Goal: Information Seeking & Learning: Compare options

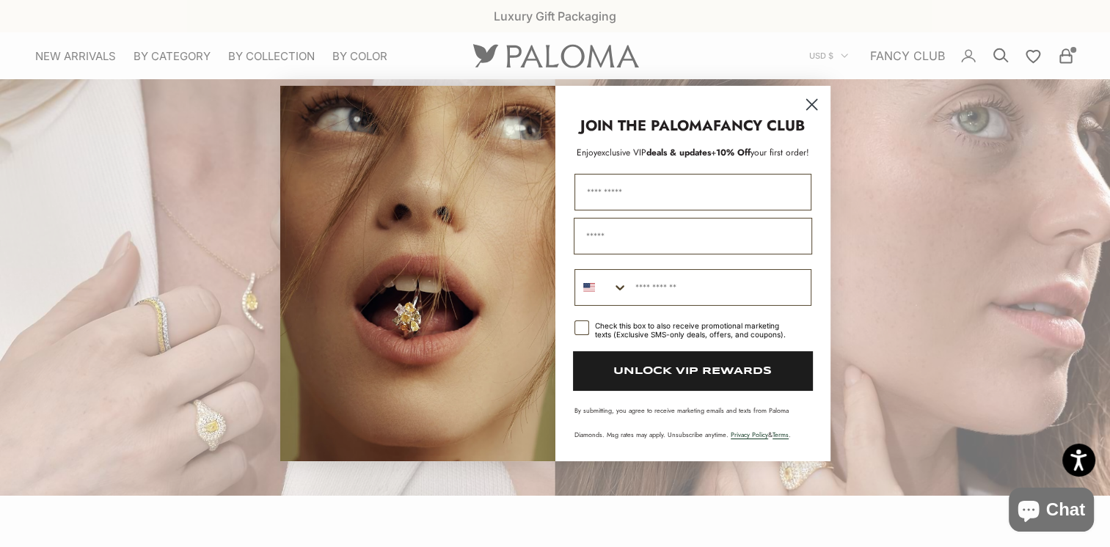
click at [813, 110] on circle "Close dialog" at bounding box center [811, 104] width 24 height 24
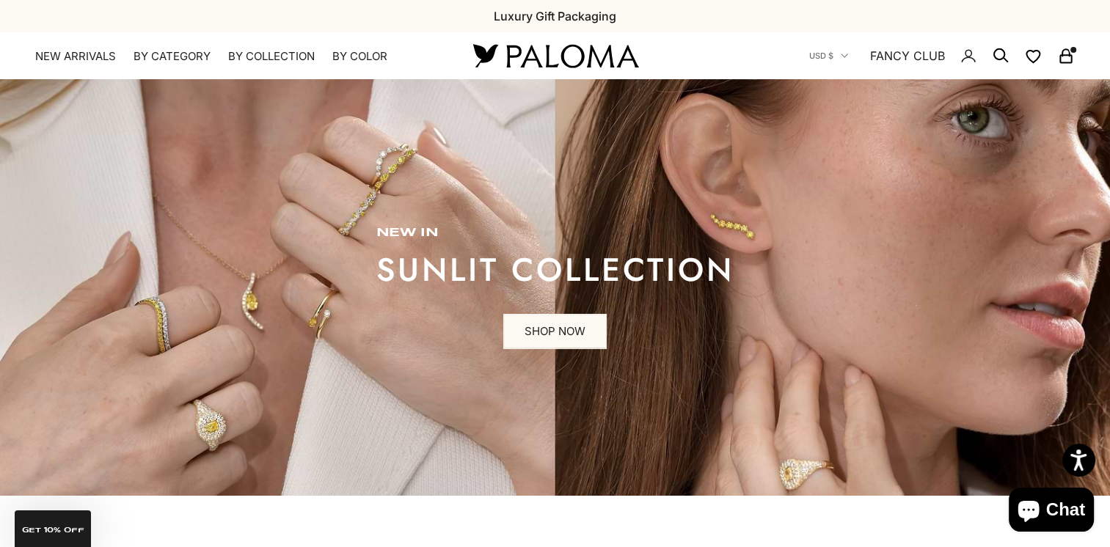
click at [1058, 59] on icon "Secondary navigation" at bounding box center [1067, 56] width 18 height 18
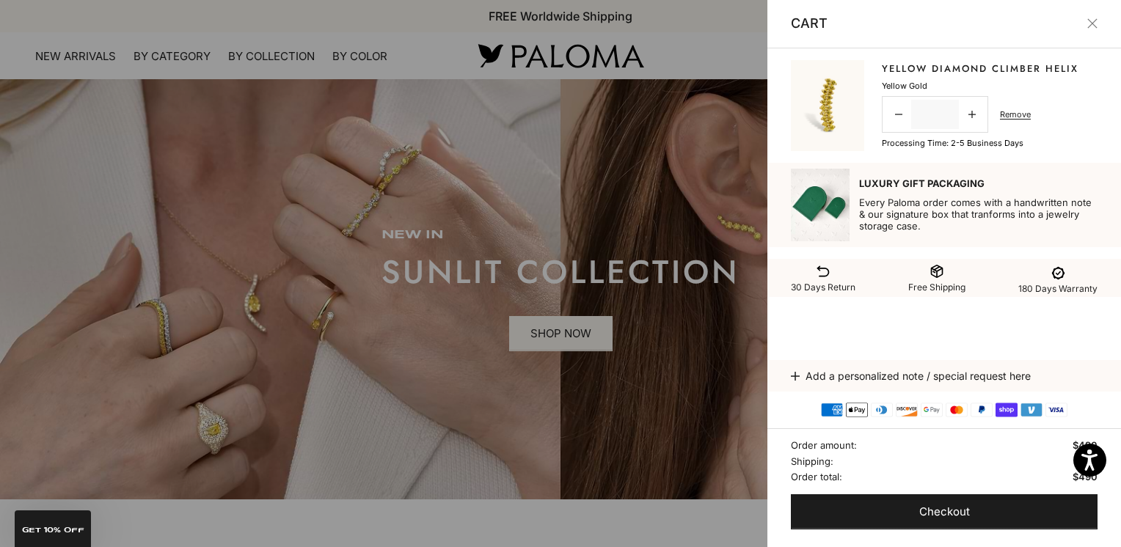
click at [1090, 26] on button "Close" at bounding box center [1093, 23] width 10 height 10
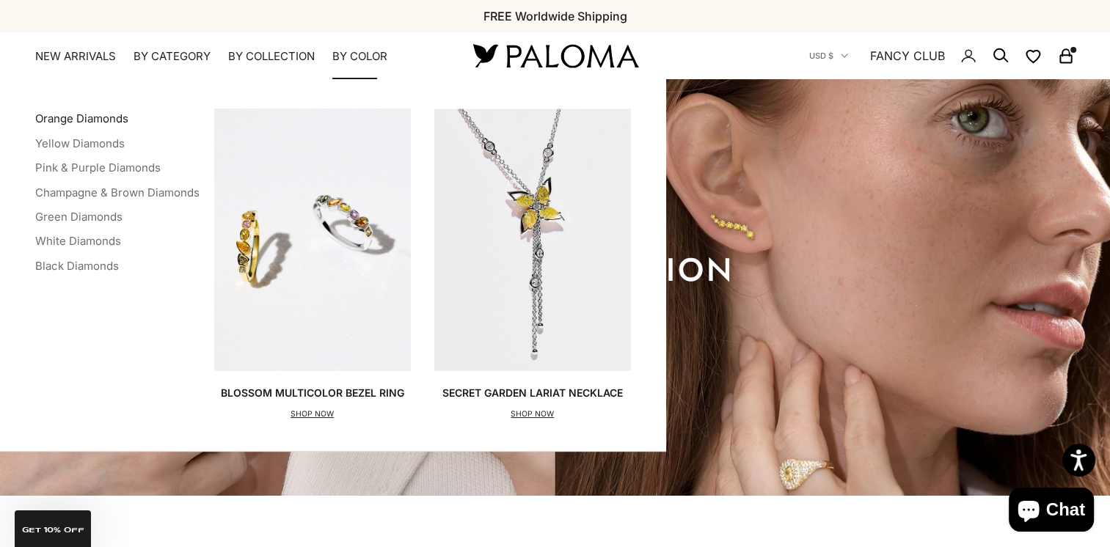
click at [78, 113] on link "Orange Diamonds" at bounding box center [81, 119] width 93 height 14
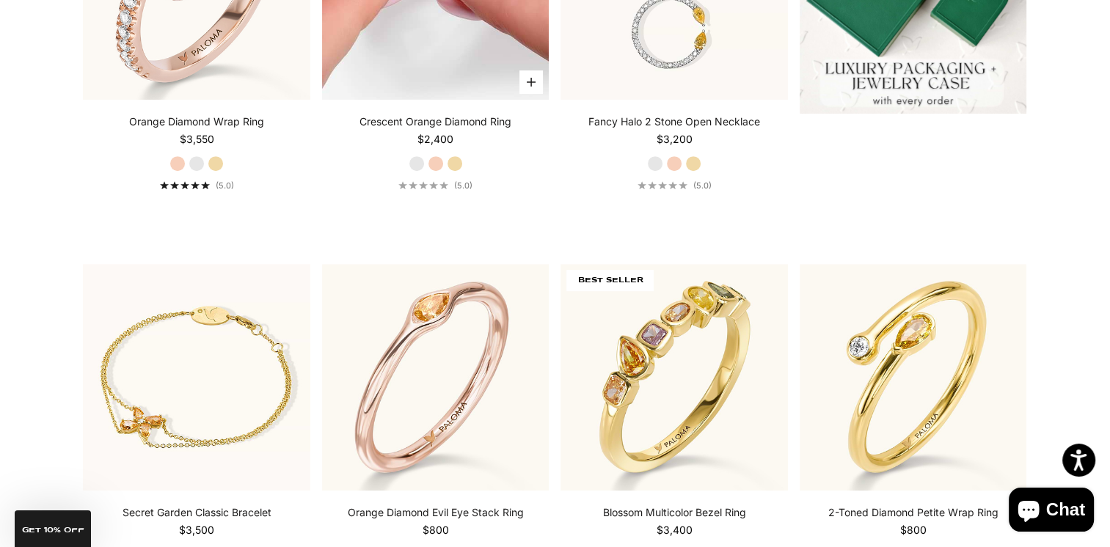
scroll to position [660, 0]
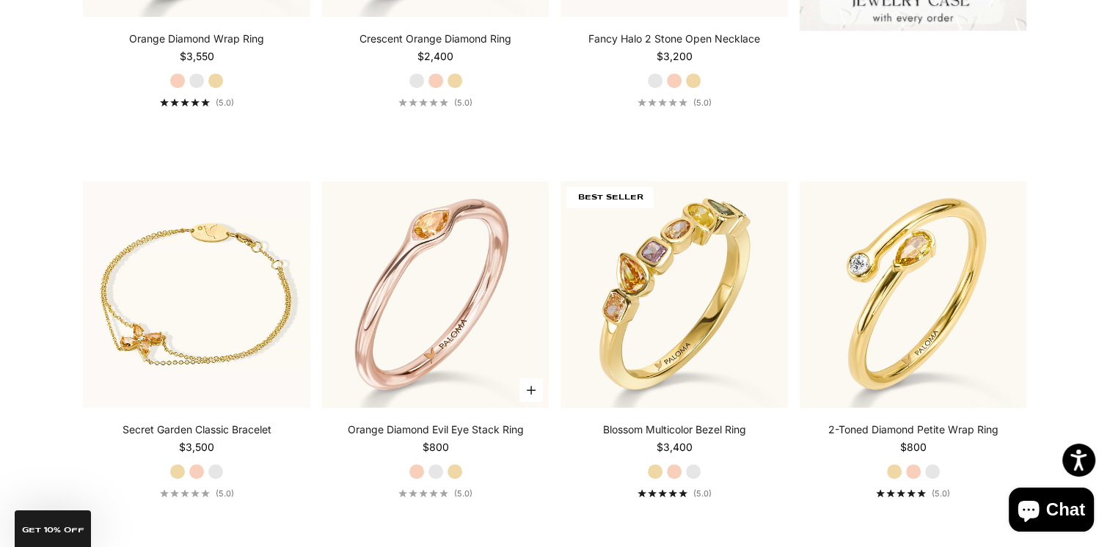
click at [453, 473] on label "Yellow Gold" at bounding box center [455, 472] width 16 height 16
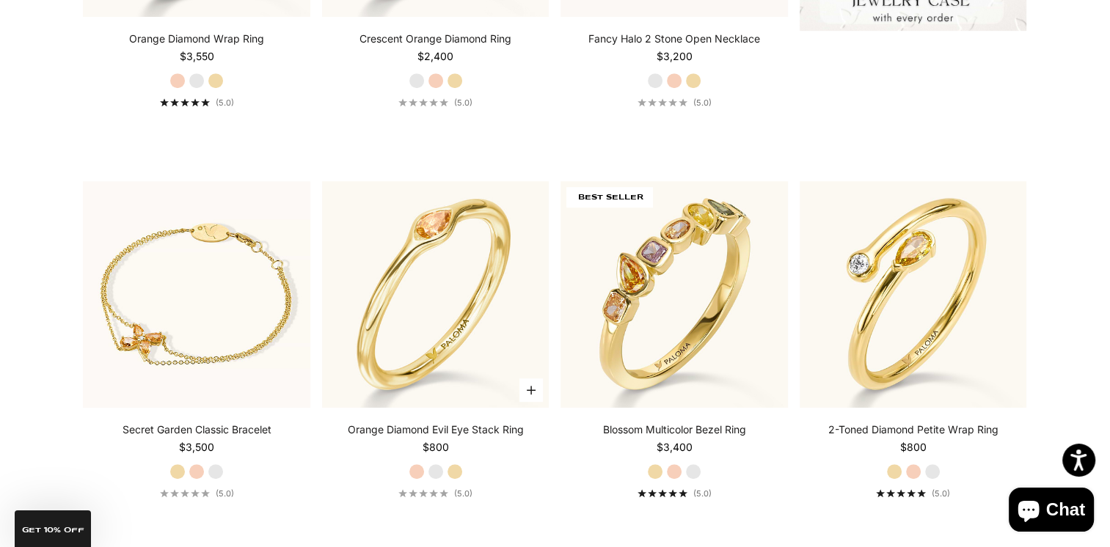
click at [416, 477] on label "Rose Gold" at bounding box center [417, 472] width 16 height 16
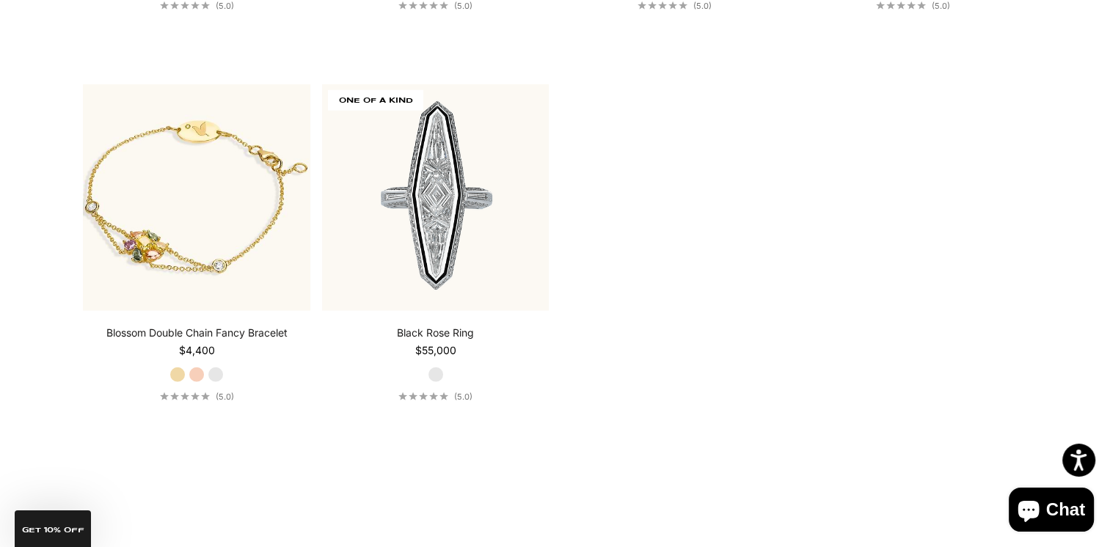
scroll to position [0, 0]
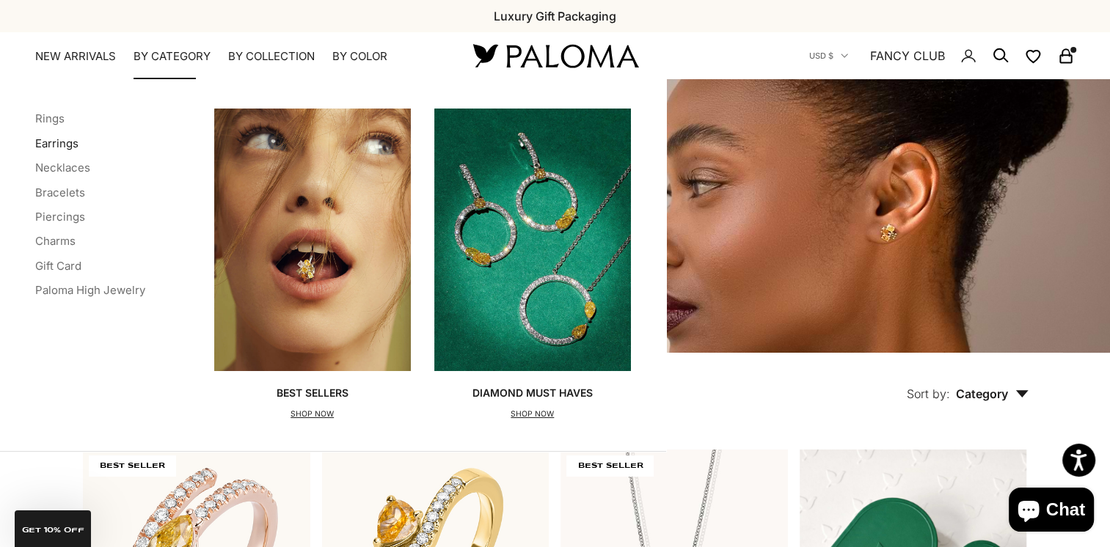
click at [69, 143] on link "Earrings" at bounding box center [56, 143] width 43 height 14
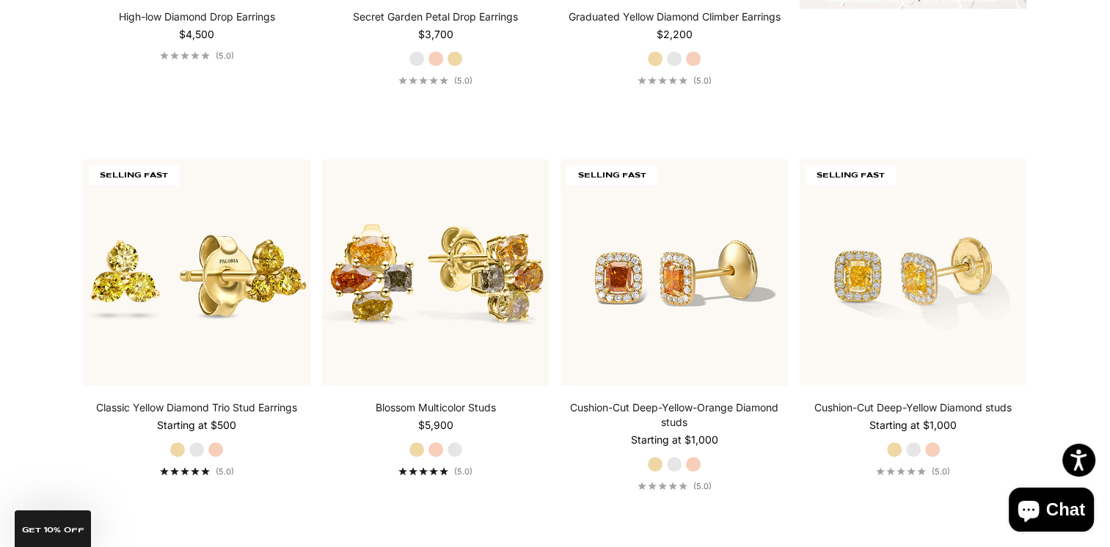
scroll to position [807, 0]
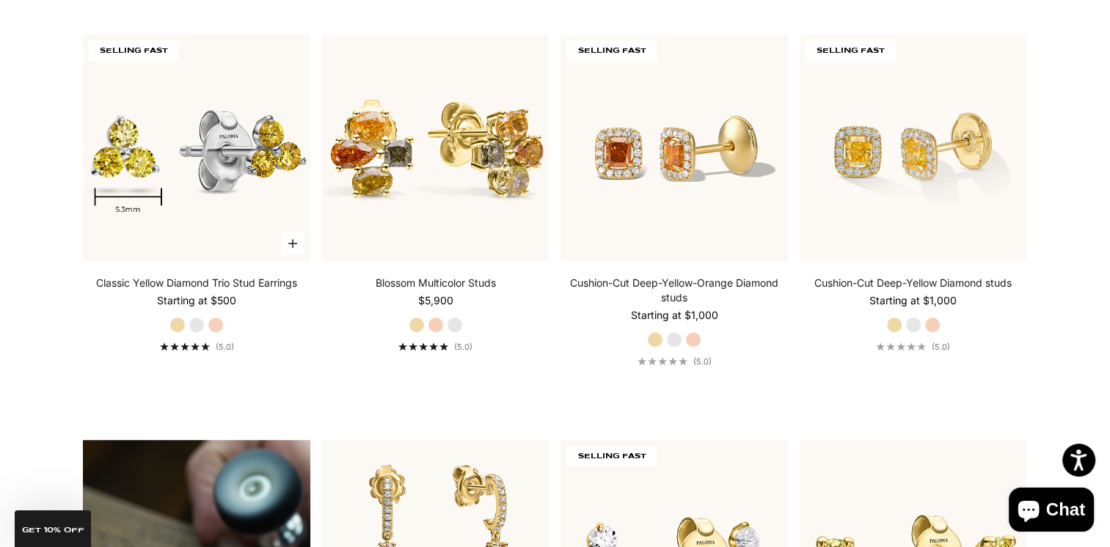
click at [225, 196] on img at bounding box center [196, 147] width 227 height 227
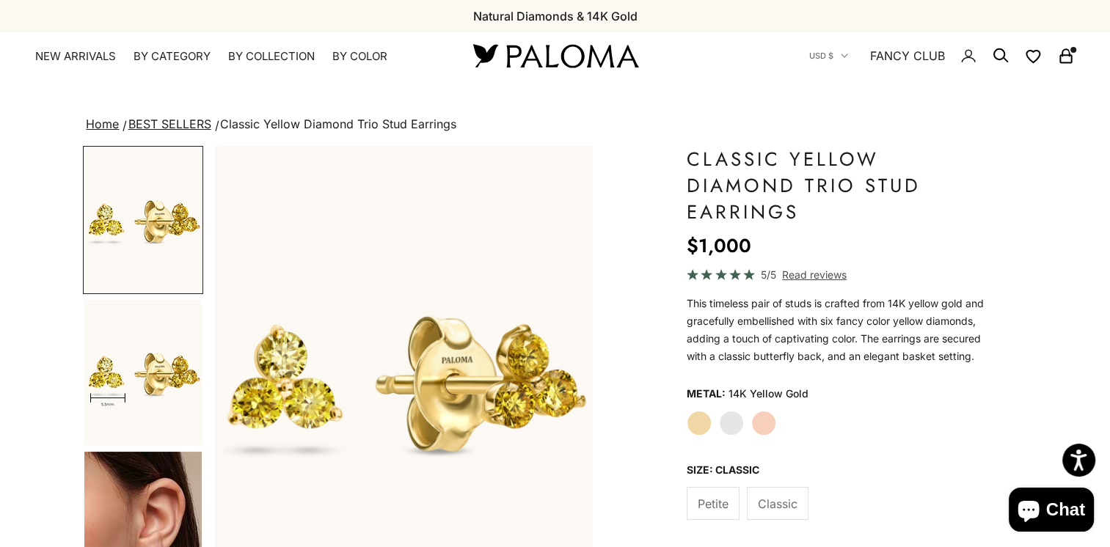
click at [156, 503] on img "Go to item 4" at bounding box center [142, 524] width 117 height 145
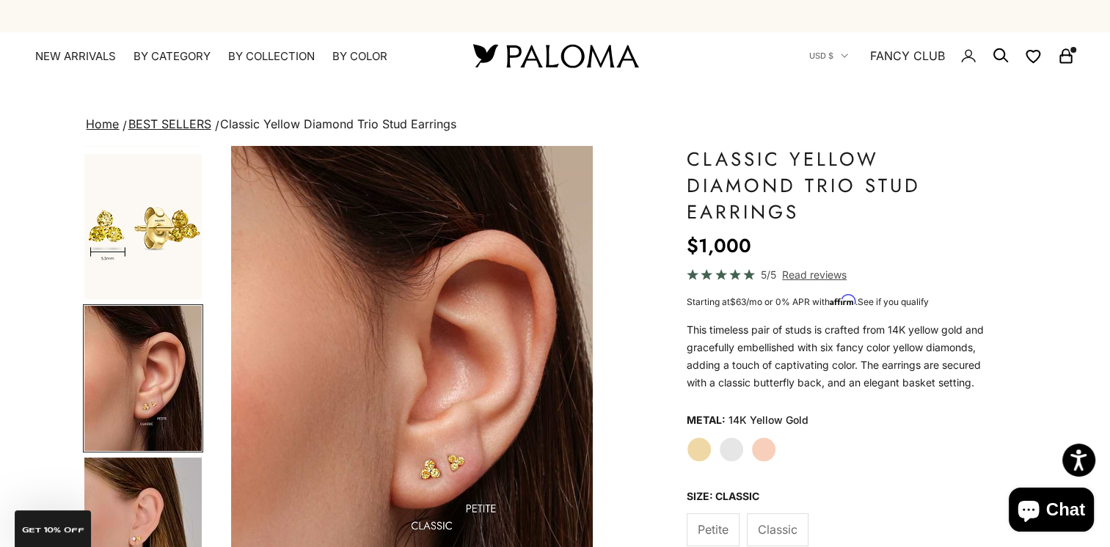
scroll to position [0, 790]
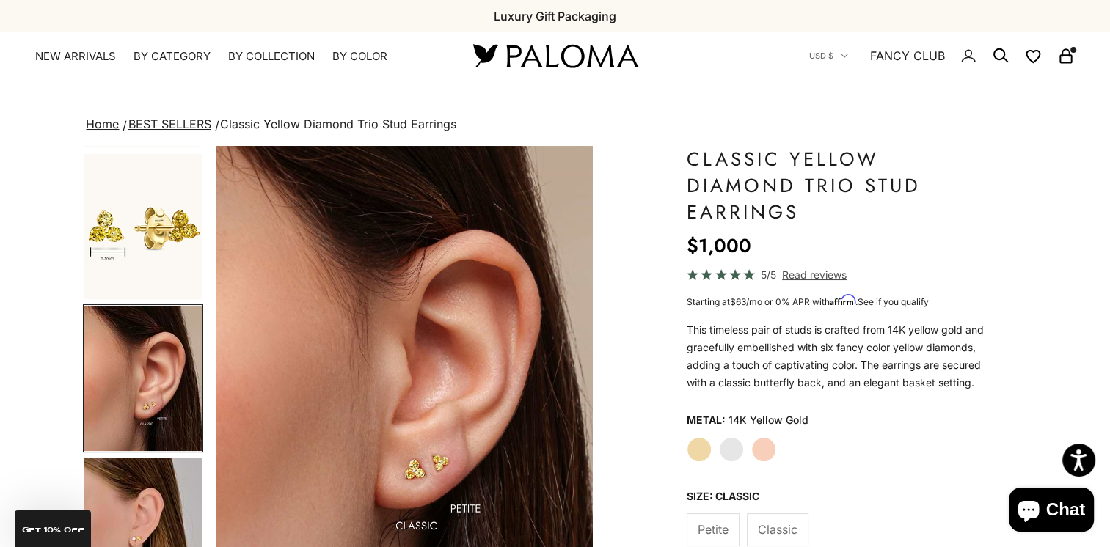
click at [707, 521] on span "Petite" at bounding box center [713, 529] width 31 height 19
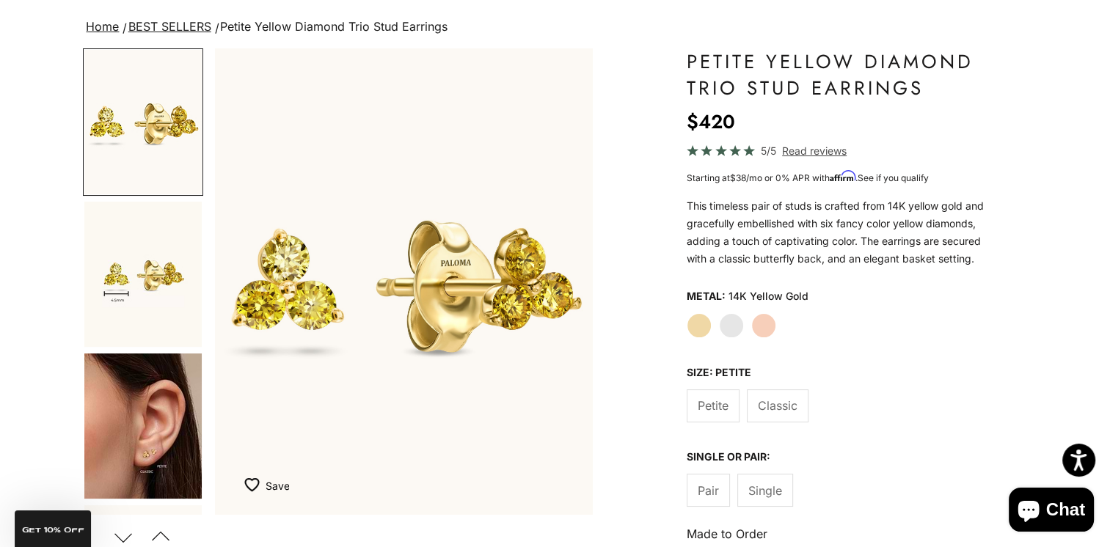
scroll to position [73, 0]
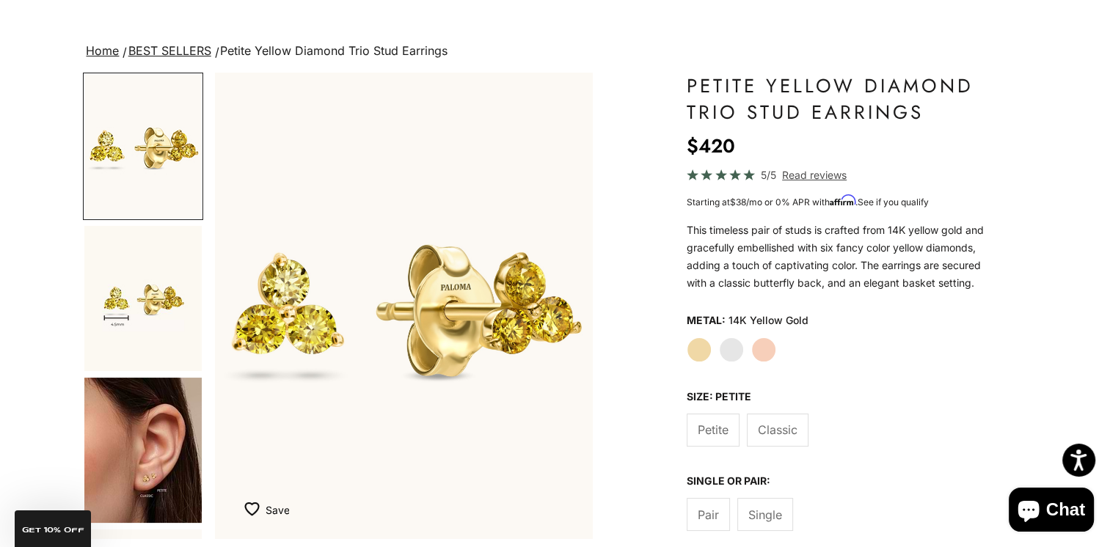
click at [779, 513] on span "Single" at bounding box center [766, 515] width 34 height 19
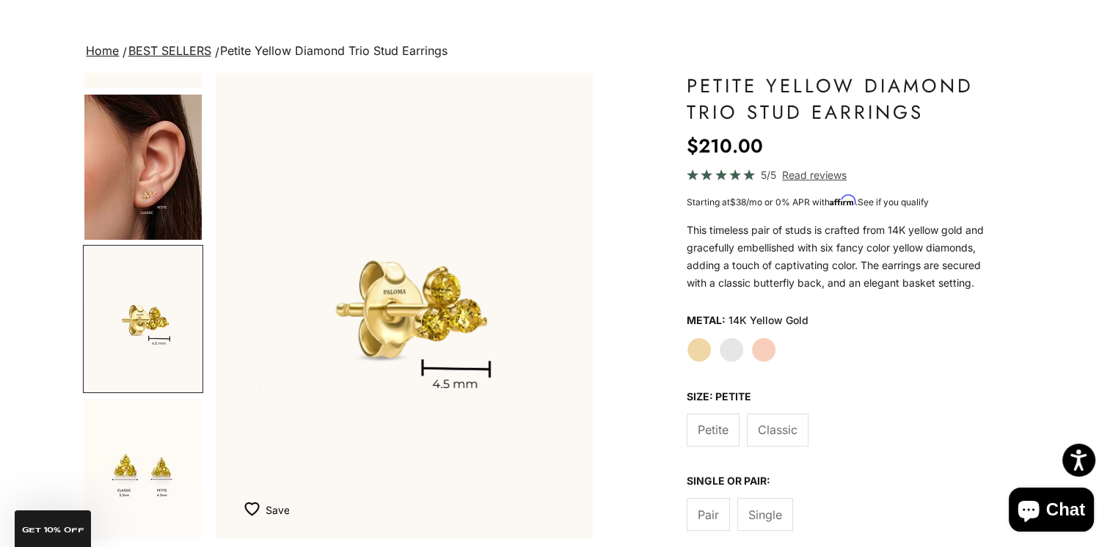
scroll to position [298, 0]
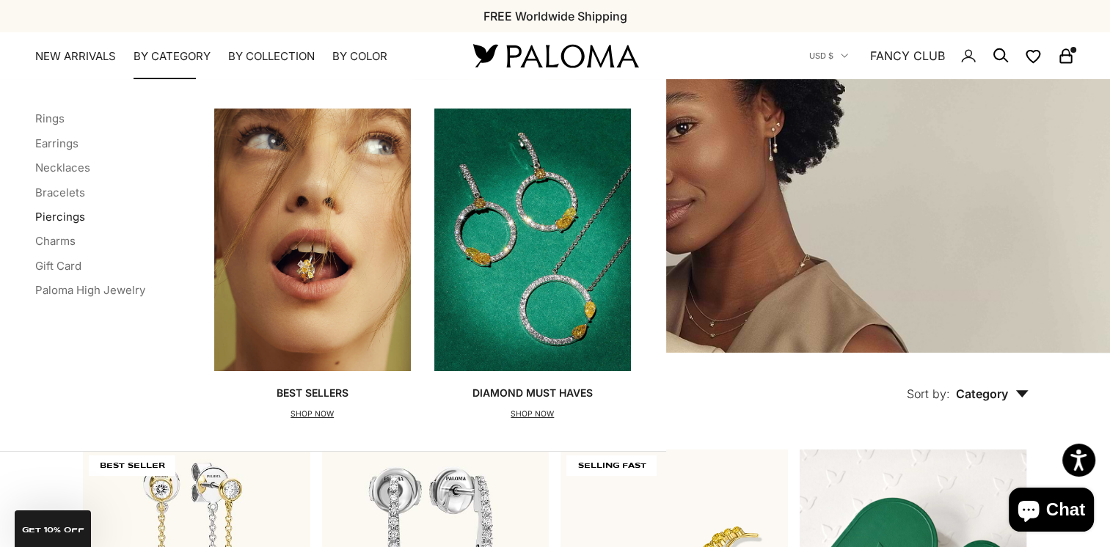
click at [66, 219] on link "Piercings" at bounding box center [60, 217] width 50 height 14
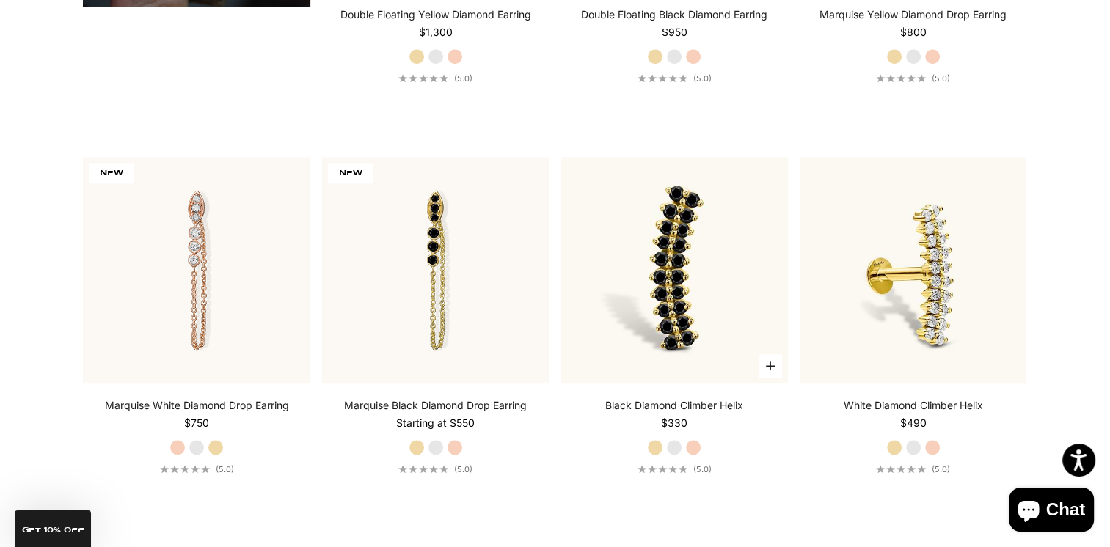
scroll to position [1835, 0]
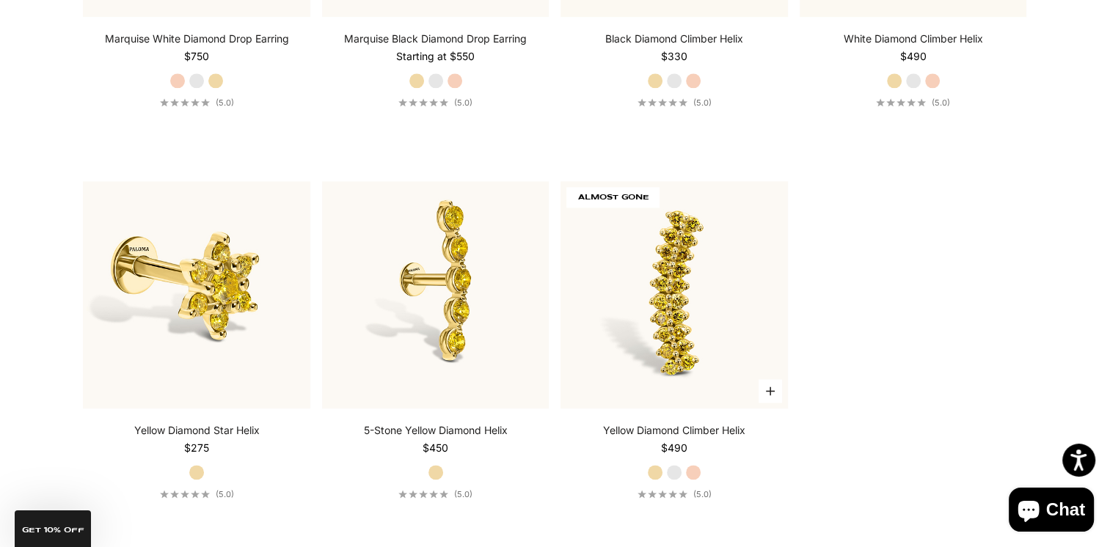
click at [603, 322] on img at bounding box center [674, 294] width 227 height 227
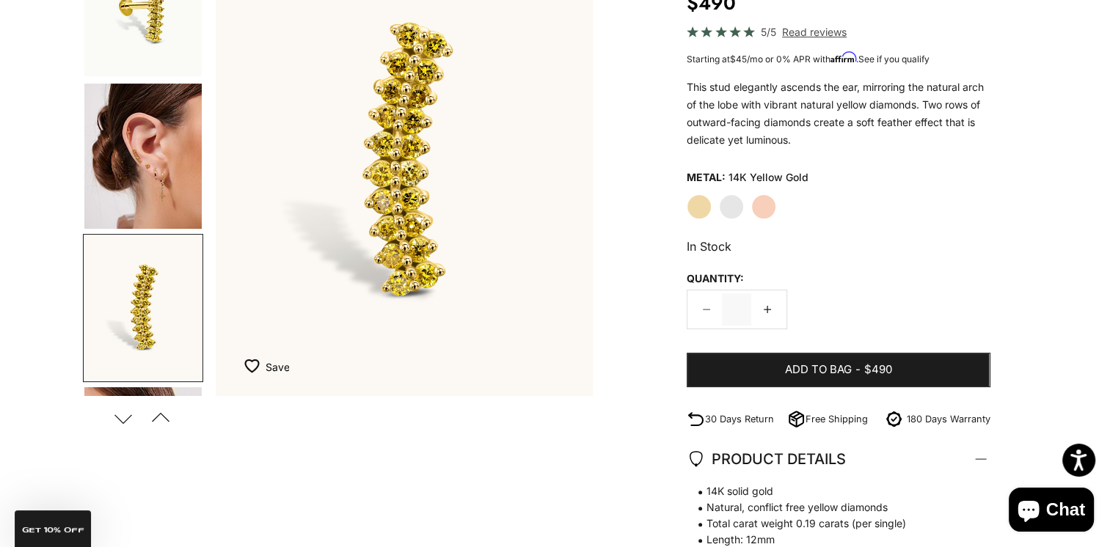
scroll to position [220, 0]
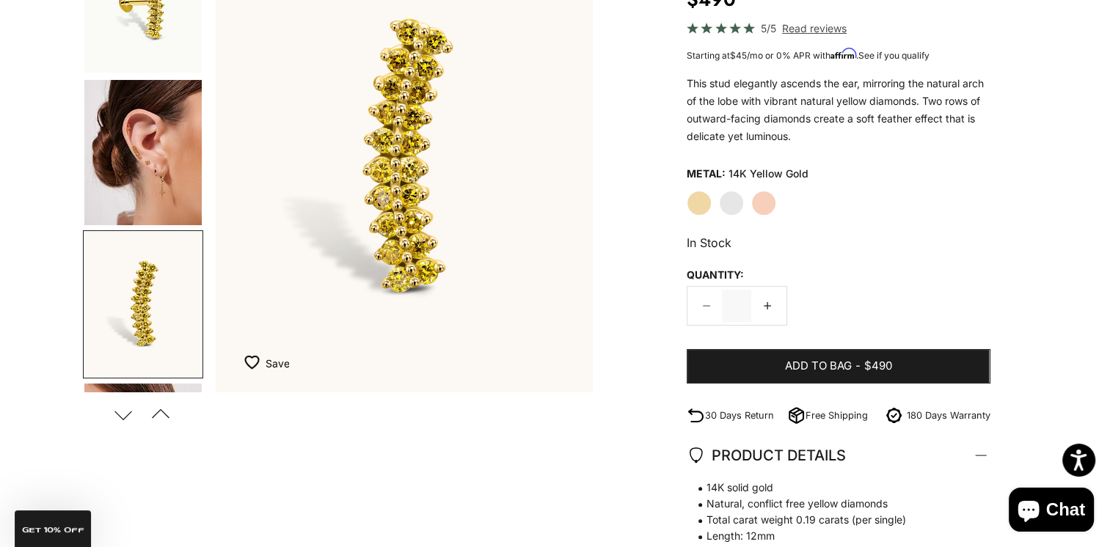
click at [694, 208] on label "Yellow Gold" at bounding box center [699, 203] width 25 height 25
click at [155, 159] on img "Go to item 4" at bounding box center [142, 152] width 117 height 145
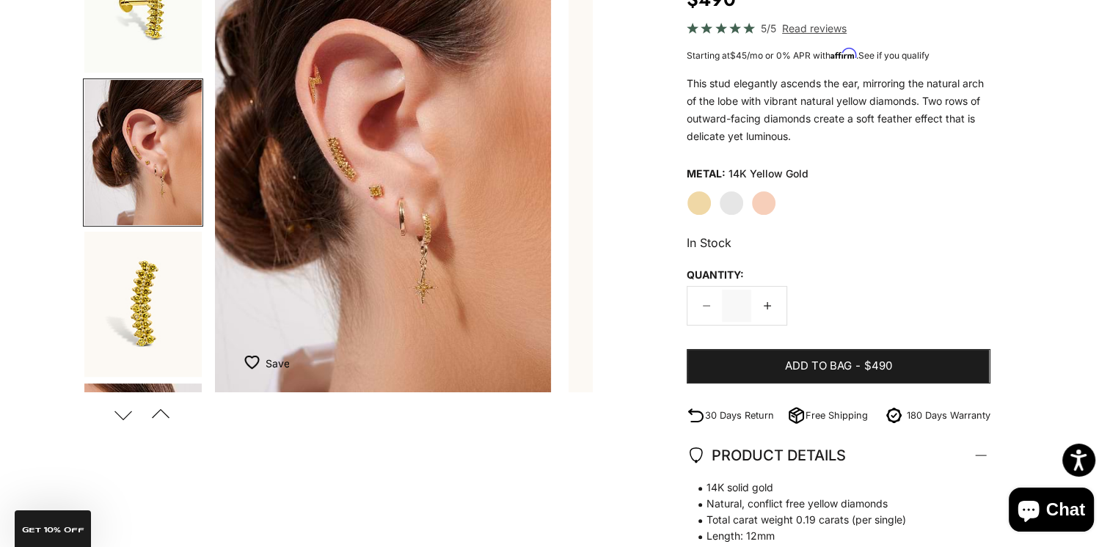
scroll to position [0, 396]
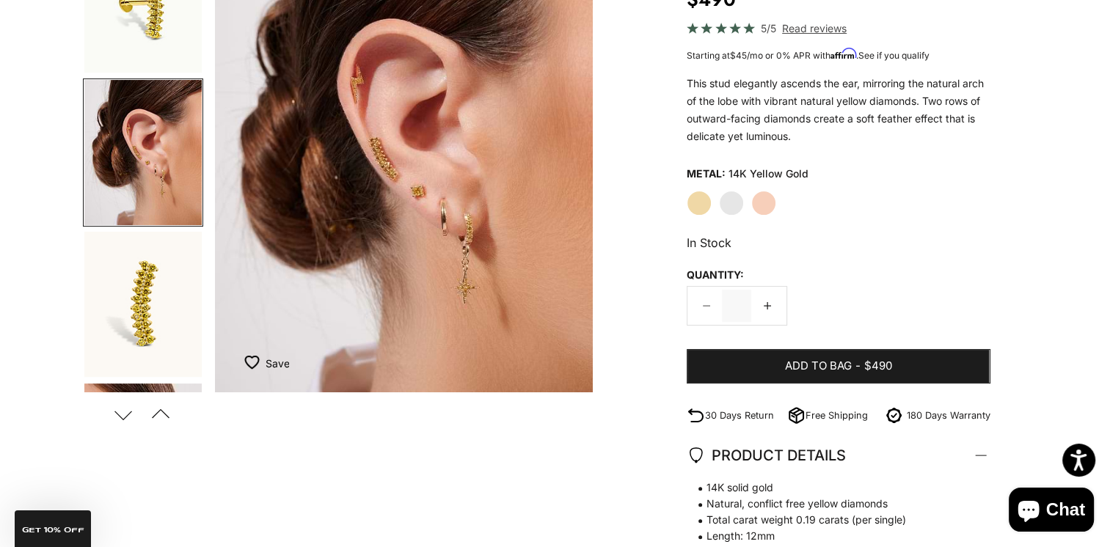
click at [142, 333] on img "Go to item 5" at bounding box center [142, 304] width 117 height 145
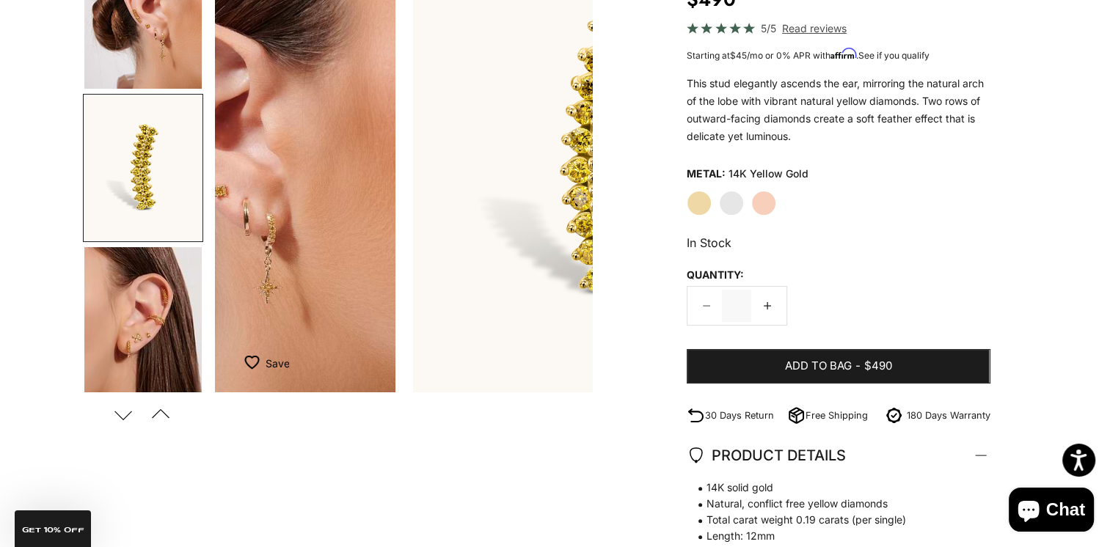
scroll to position [146, 0]
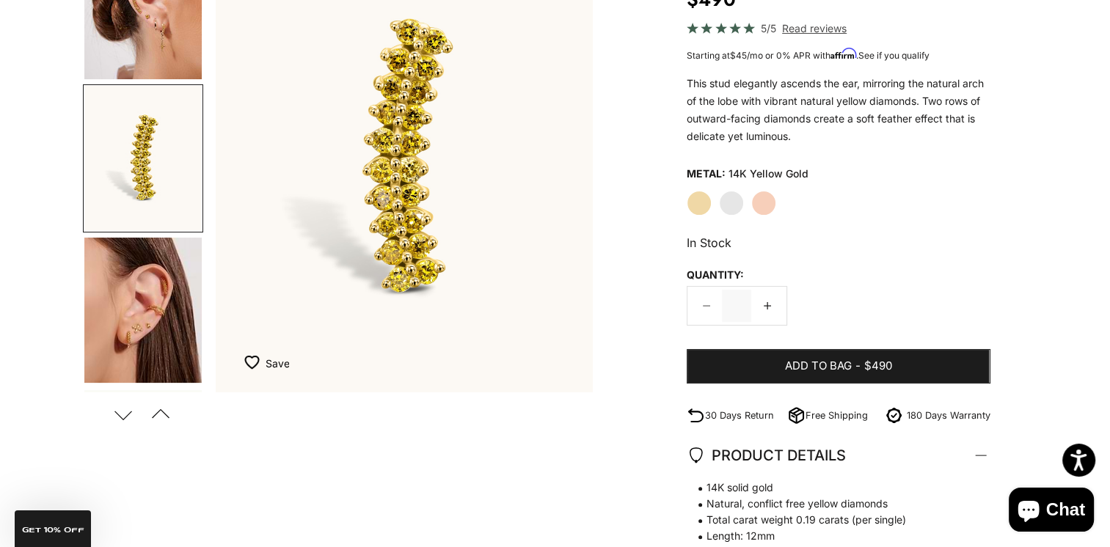
click at [140, 332] on img "Go to item 8" at bounding box center [142, 310] width 117 height 145
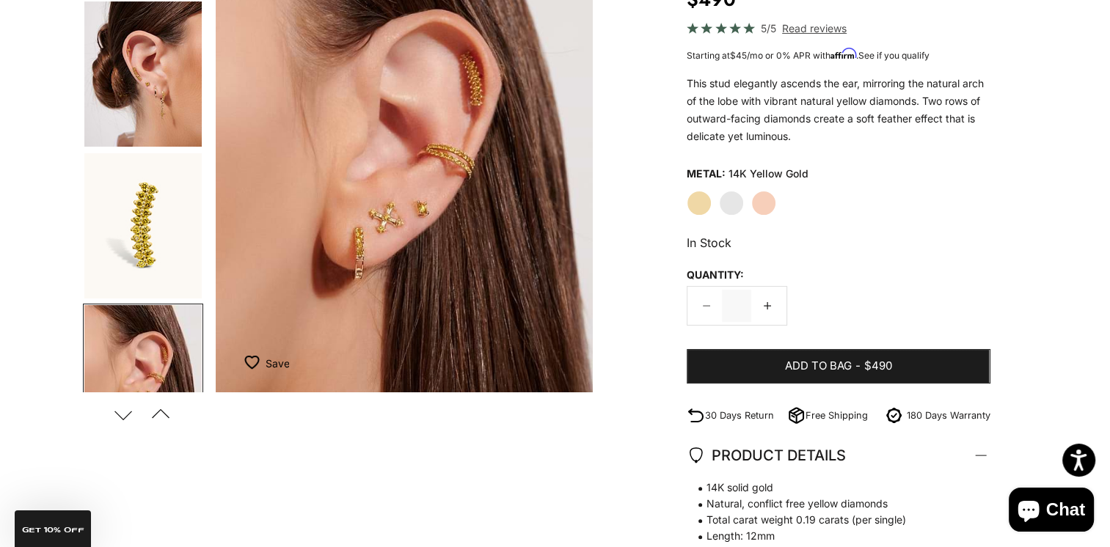
scroll to position [0, 0]
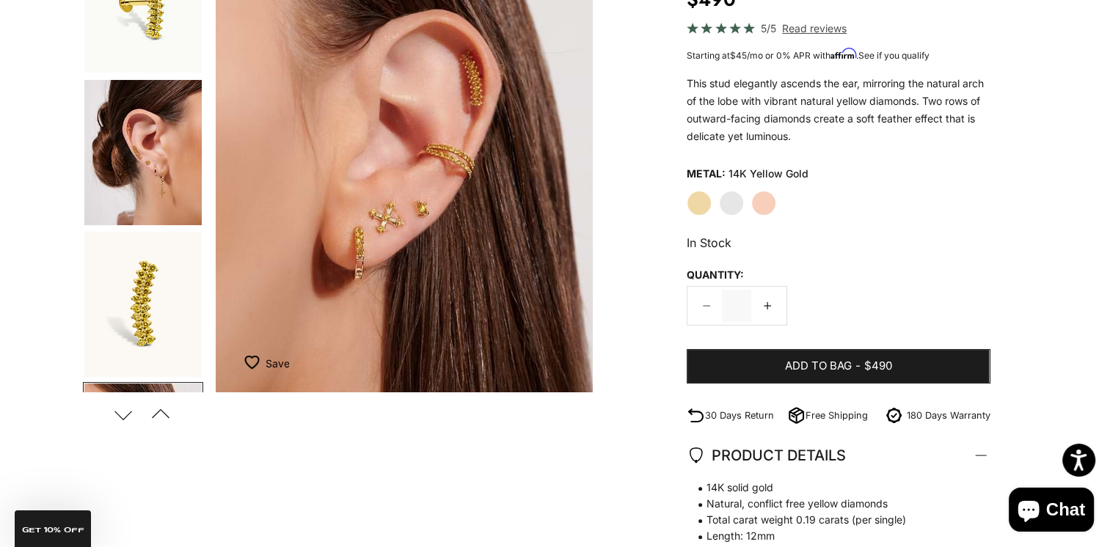
click at [150, 178] on img "Go to item 4" at bounding box center [142, 152] width 117 height 145
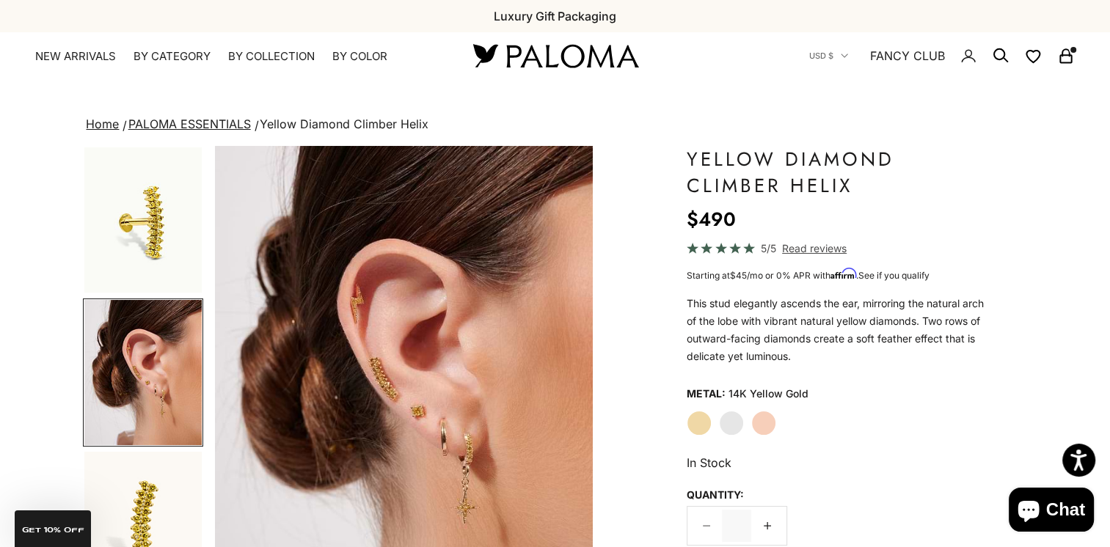
click at [807, 242] on span "Read reviews" at bounding box center [814, 248] width 65 height 17
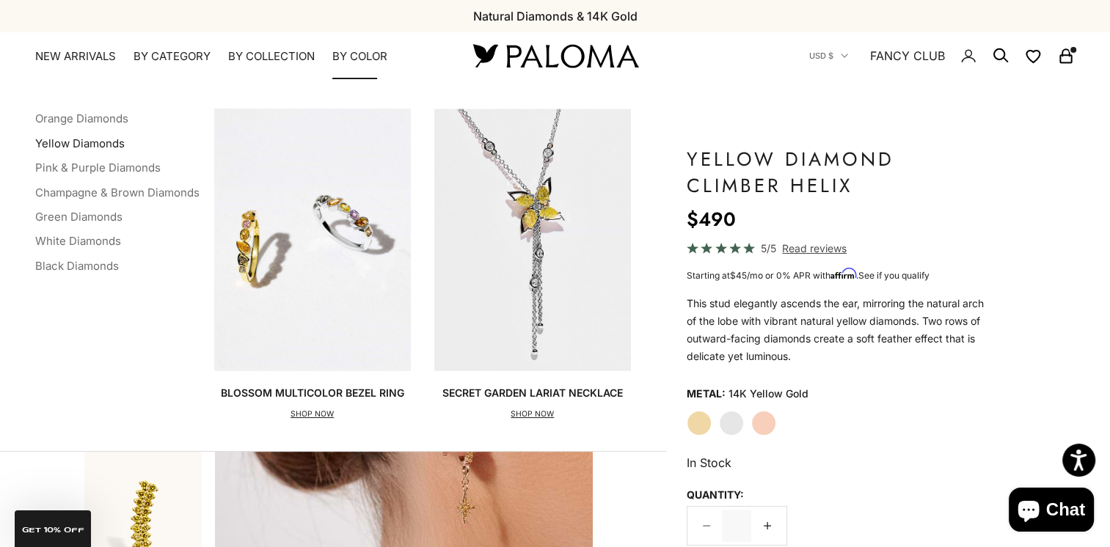
click at [91, 145] on link "Yellow Diamonds" at bounding box center [80, 143] width 90 height 14
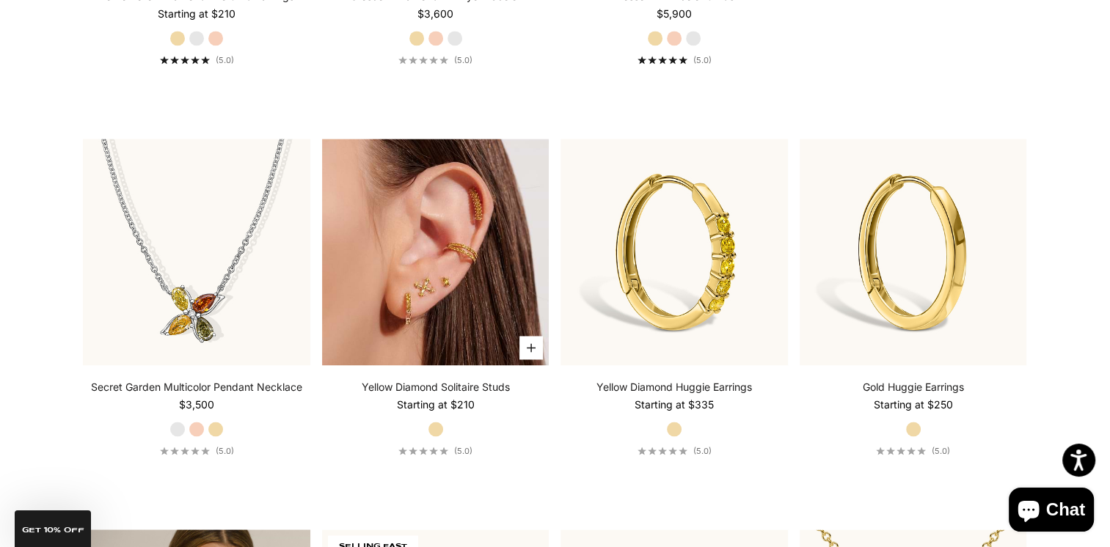
scroll to position [2348, 0]
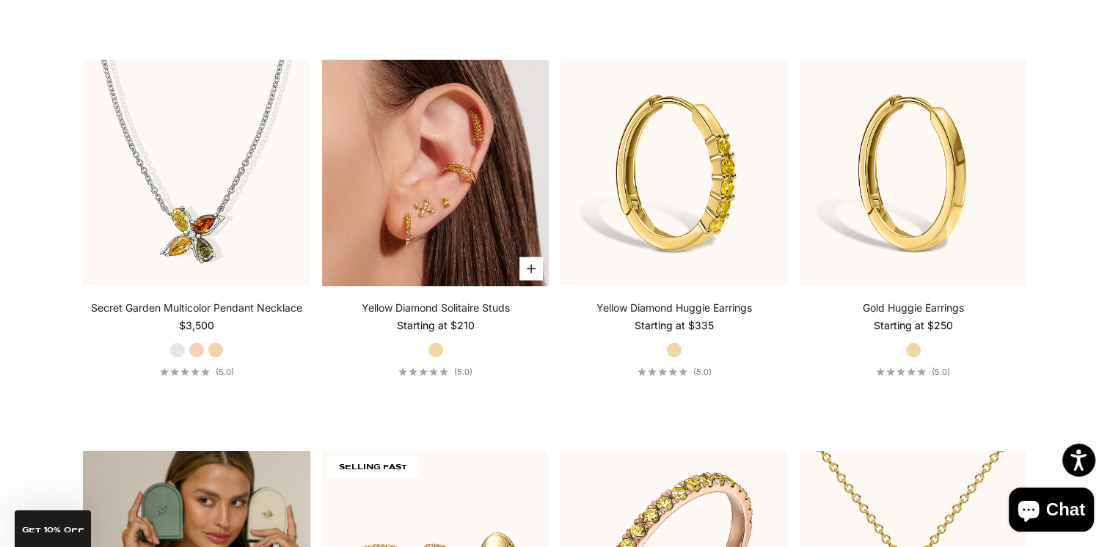
click at [404, 202] on img at bounding box center [435, 172] width 227 height 227
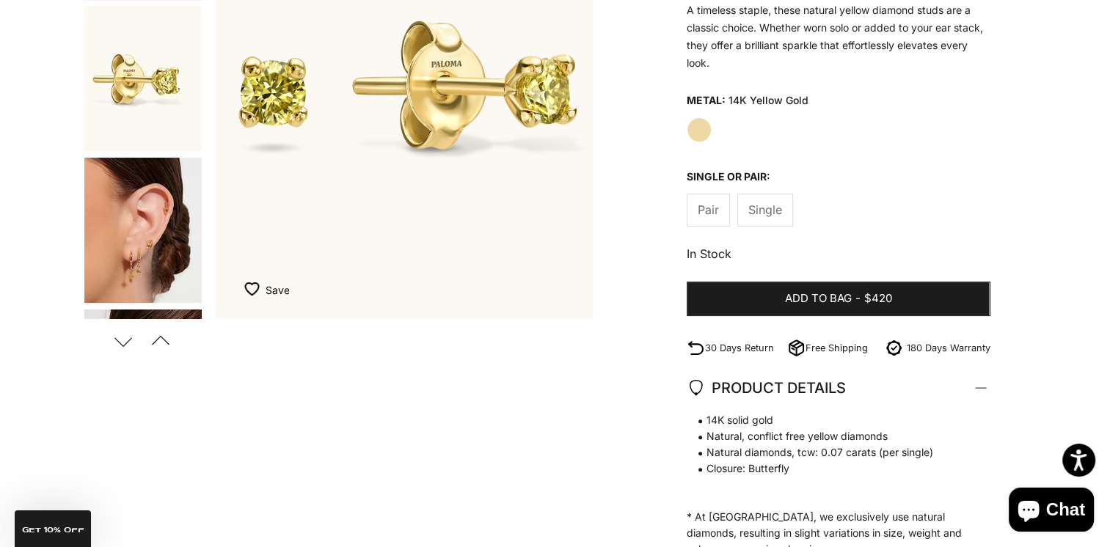
scroll to position [147, 0]
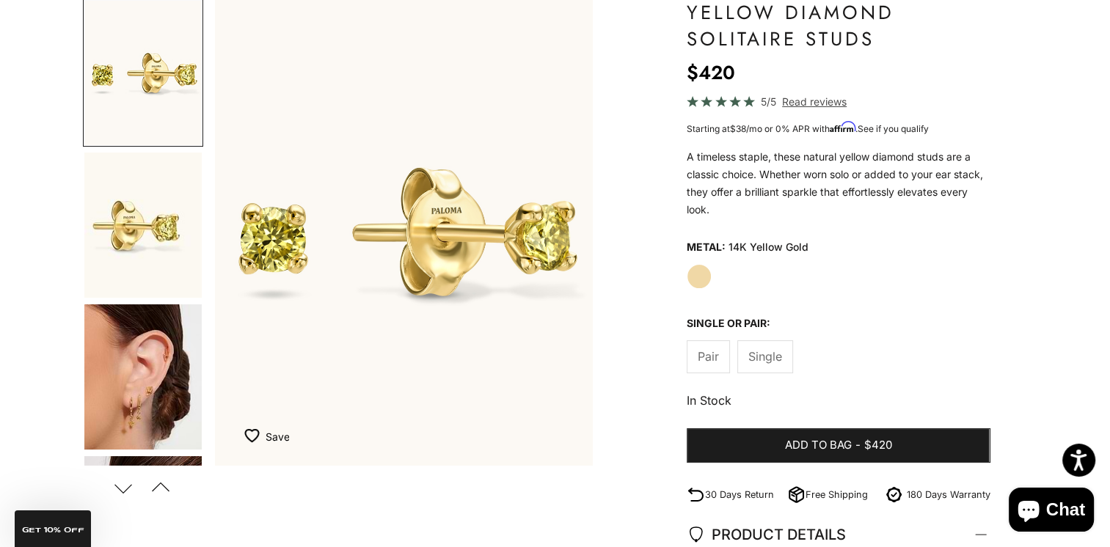
click at [167, 364] on img "Go to item 3" at bounding box center [142, 377] width 117 height 145
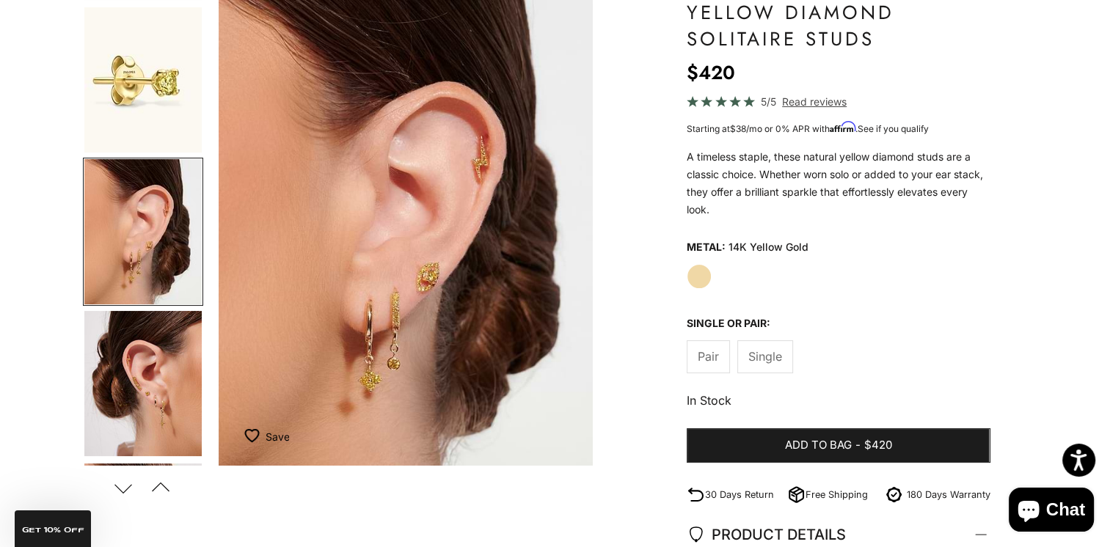
scroll to position [0, 790]
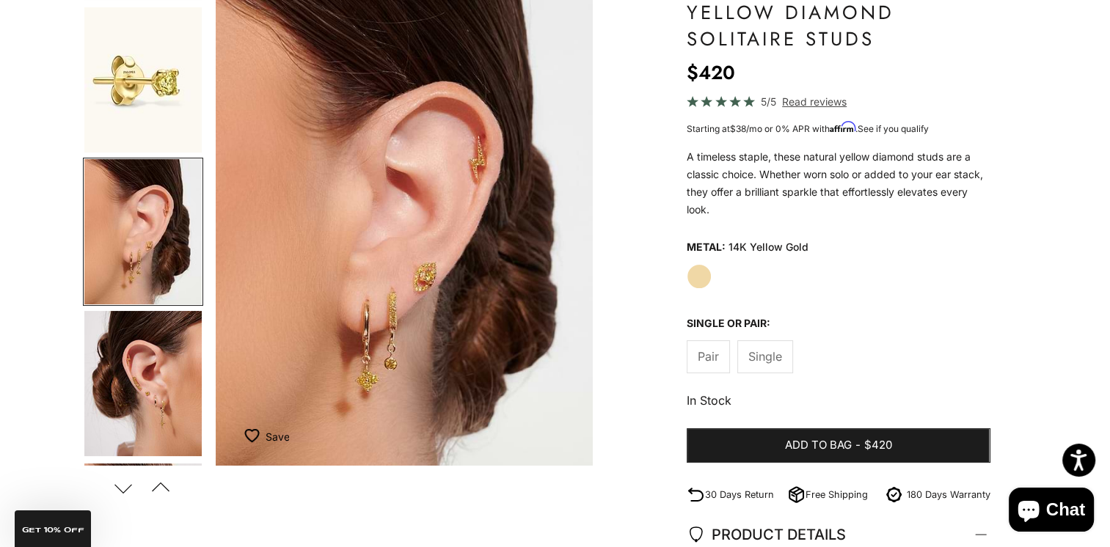
click at [159, 383] on img "Go to item 4" at bounding box center [142, 383] width 117 height 145
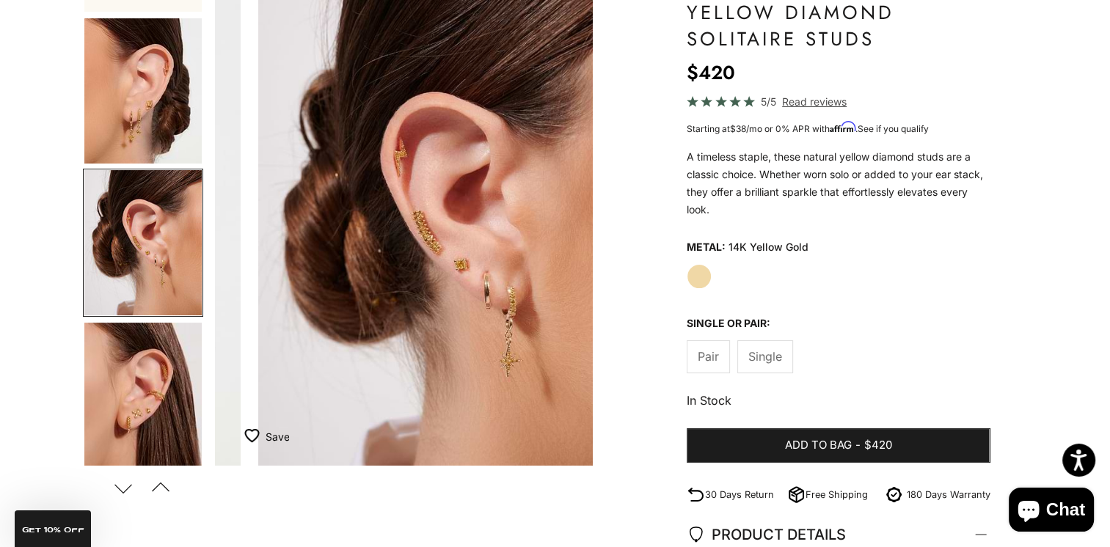
scroll to position [298, 0]
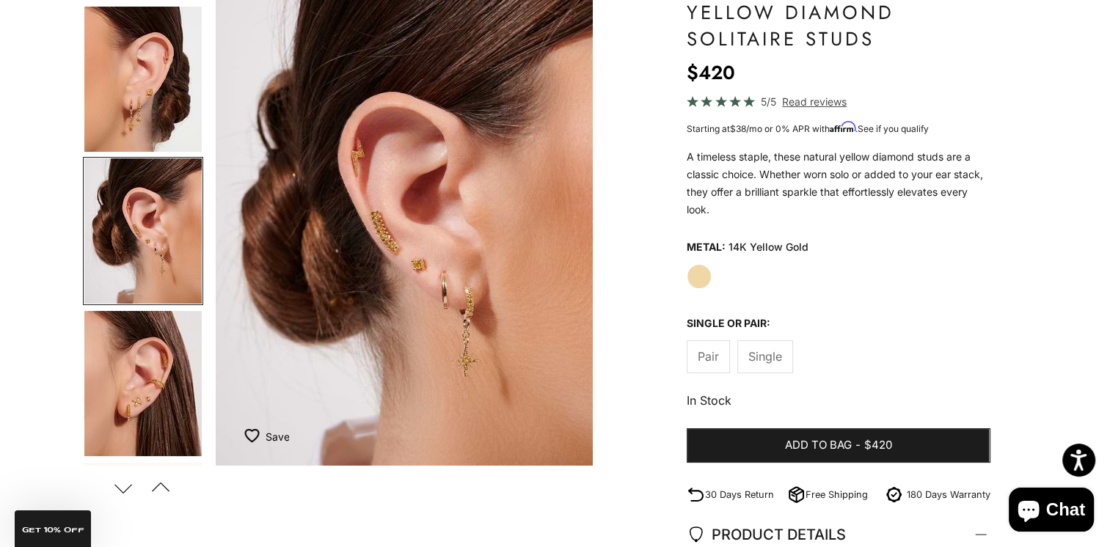
click at [159, 382] on img "Go to item 5" at bounding box center [142, 383] width 117 height 145
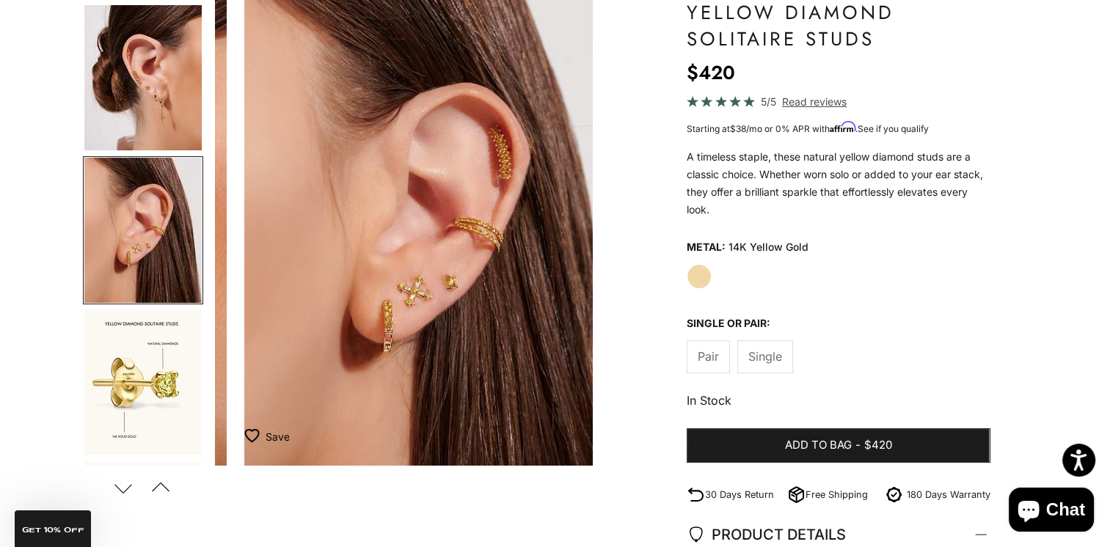
scroll to position [0, 1581]
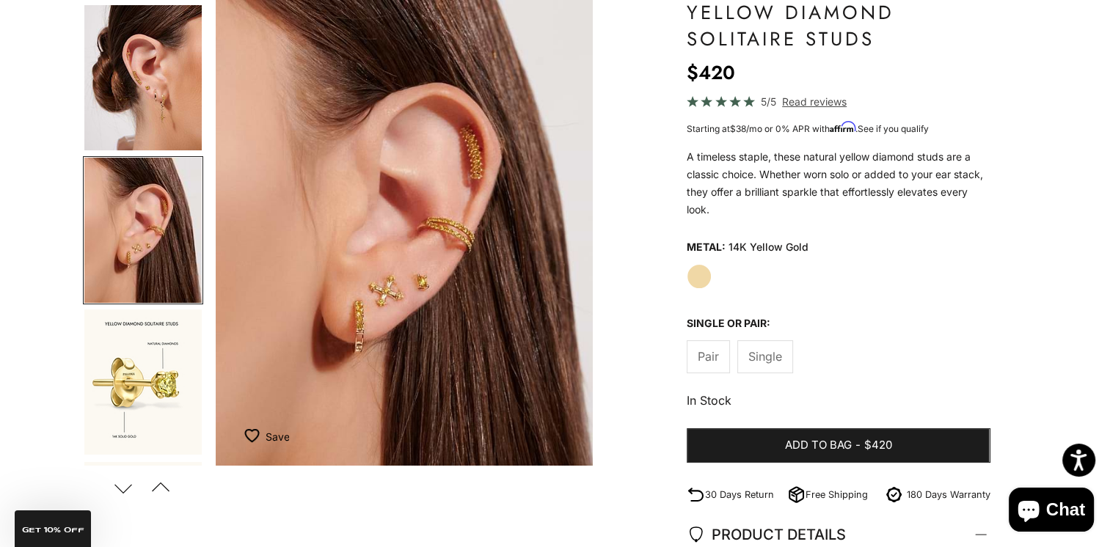
click at [157, 382] on img "Go to item 6" at bounding box center [142, 382] width 117 height 145
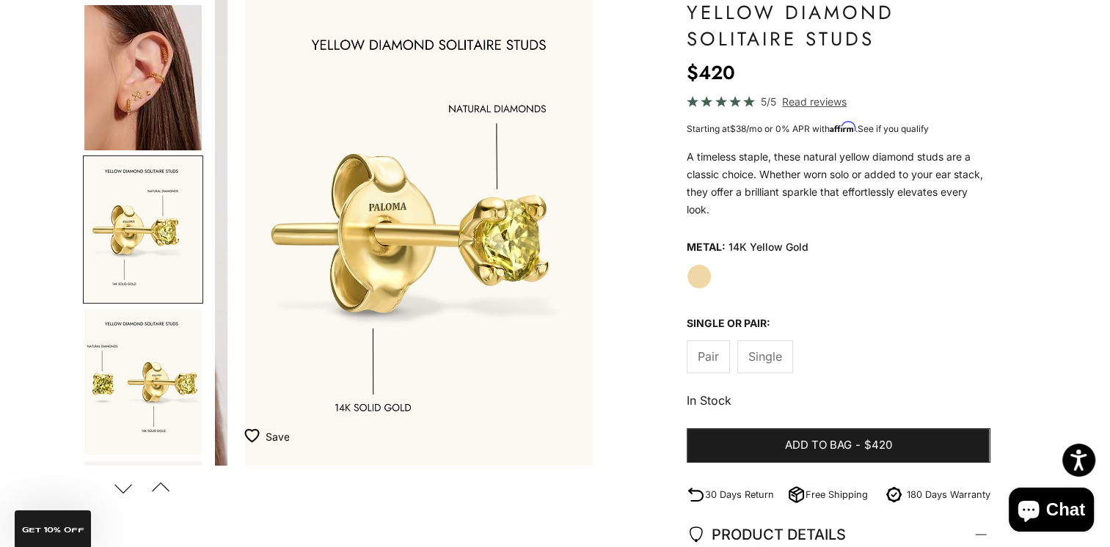
scroll to position [0, 1977]
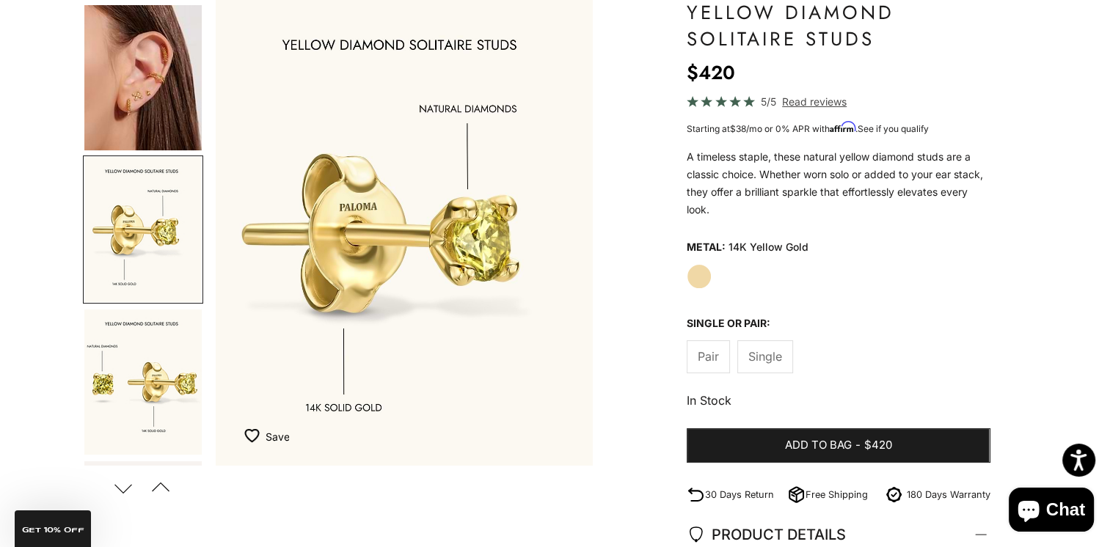
click at [154, 393] on img "Go to item 7" at bounding box center [142, 382] width 117 height 145
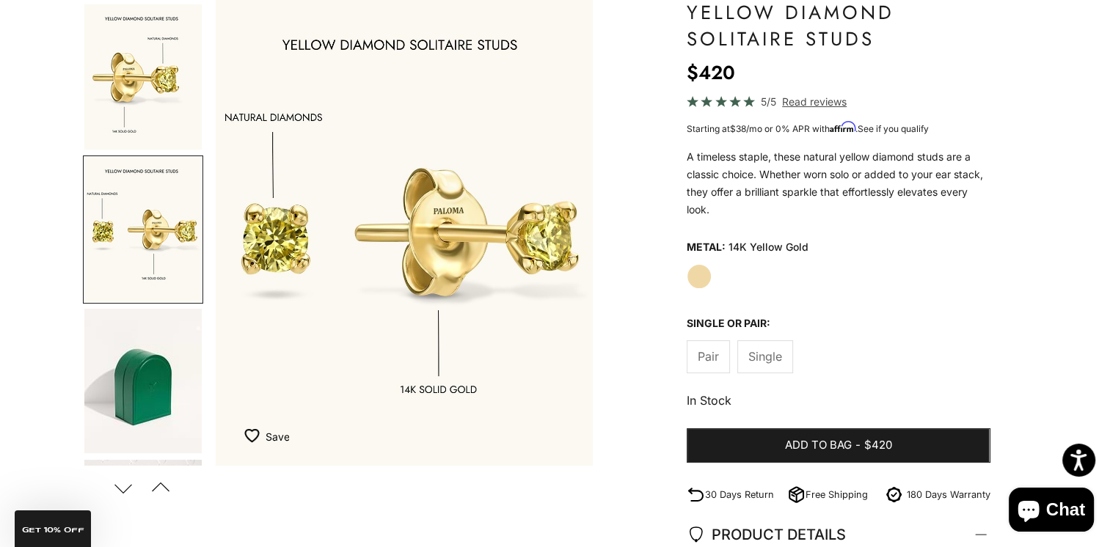
click at [150, 403] on img "Go to item 8" at bounding box center [142, 381] width 117 height 145
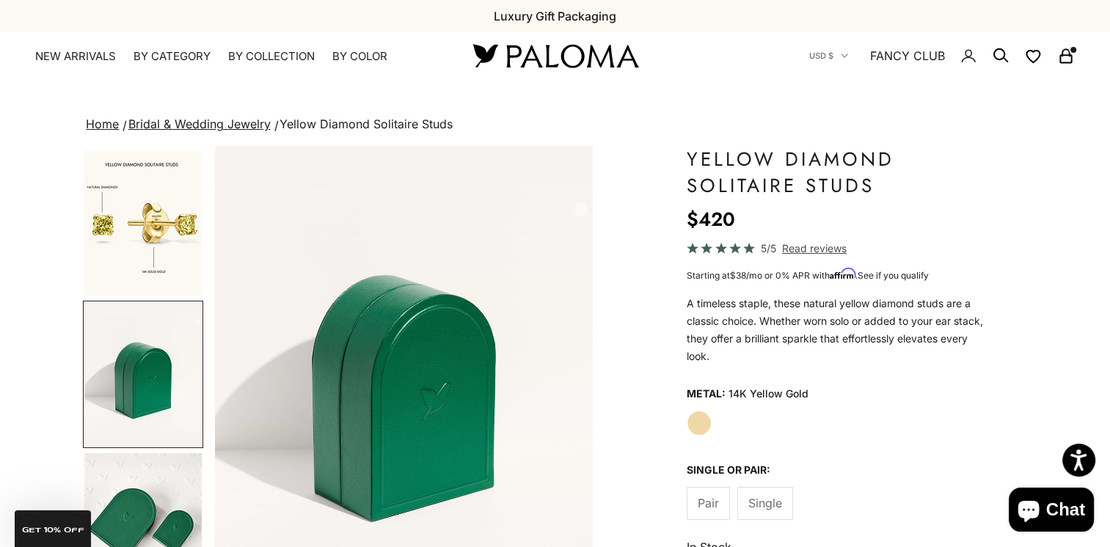
click at [144, 241] on img "Go to item 7" at bounding box center [142, 222] width 117 height 145
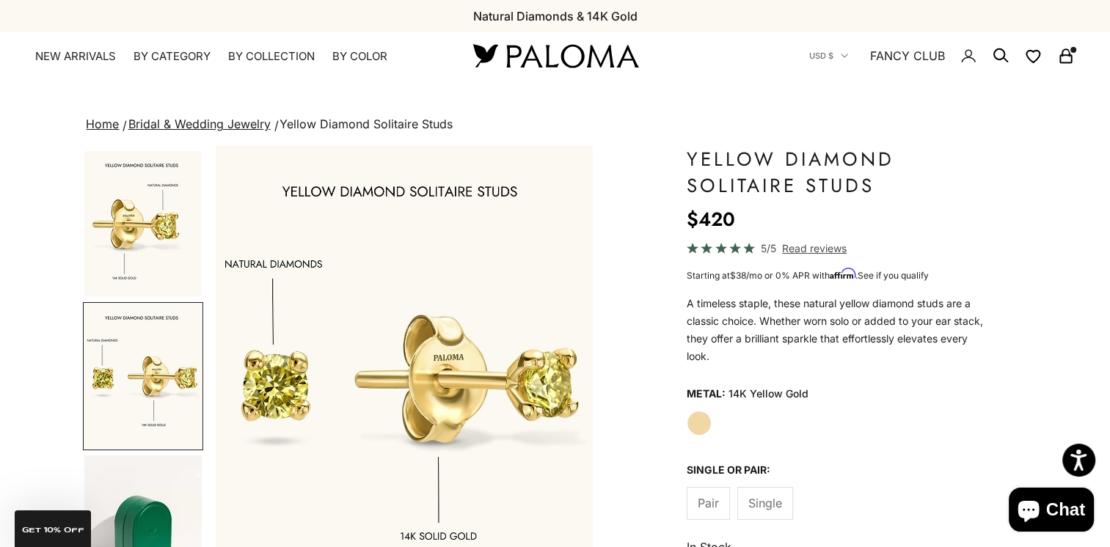
click at [142, 235] on img "Go to item 6" at bounding box center [142, 223] width 117 height 145
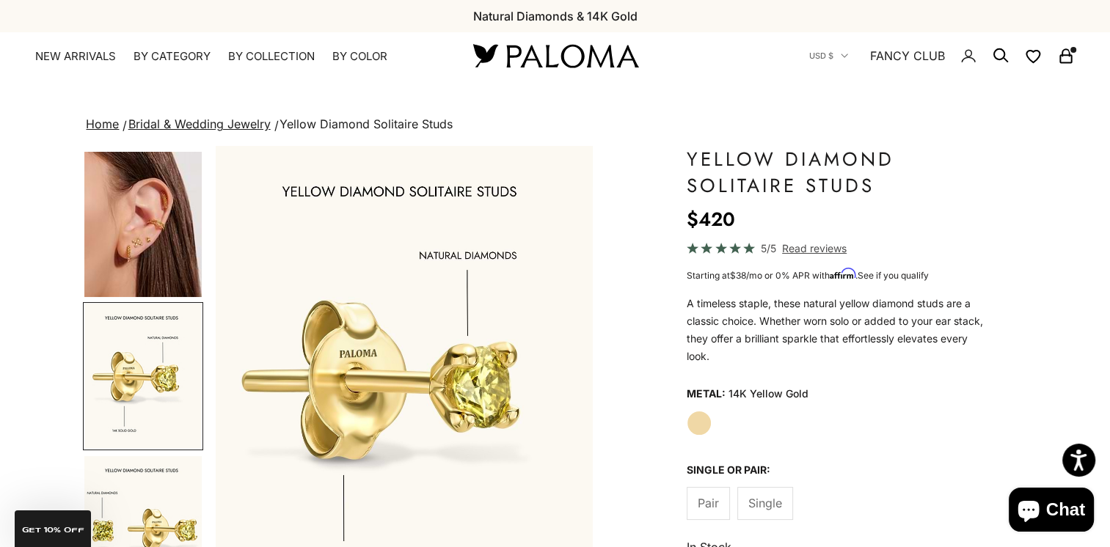
click at [142, 230] on img "Go to item 5" at bounding box center [142, 224] width 117 height 145
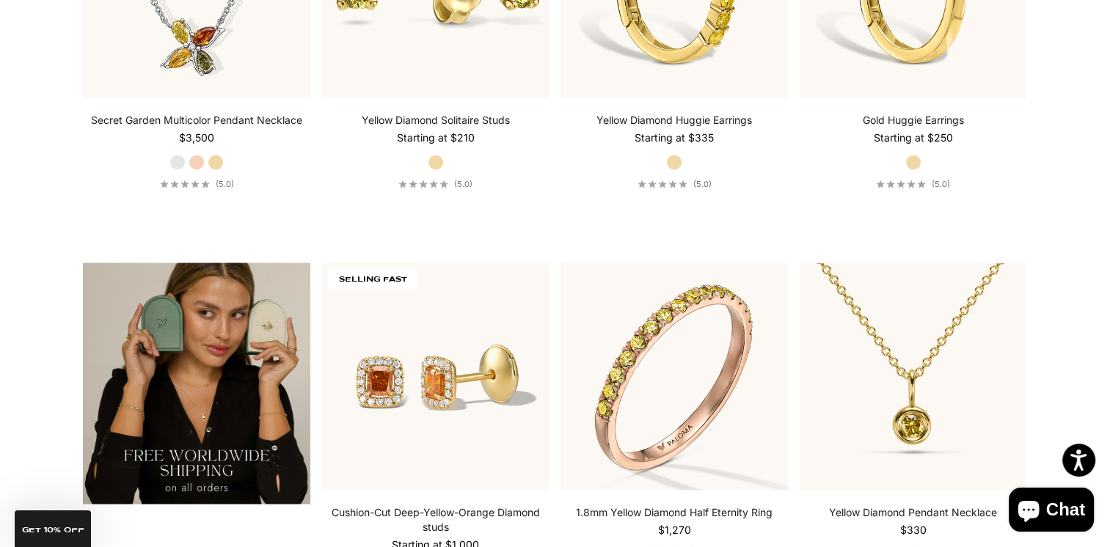
scroll to position [2629, 0]
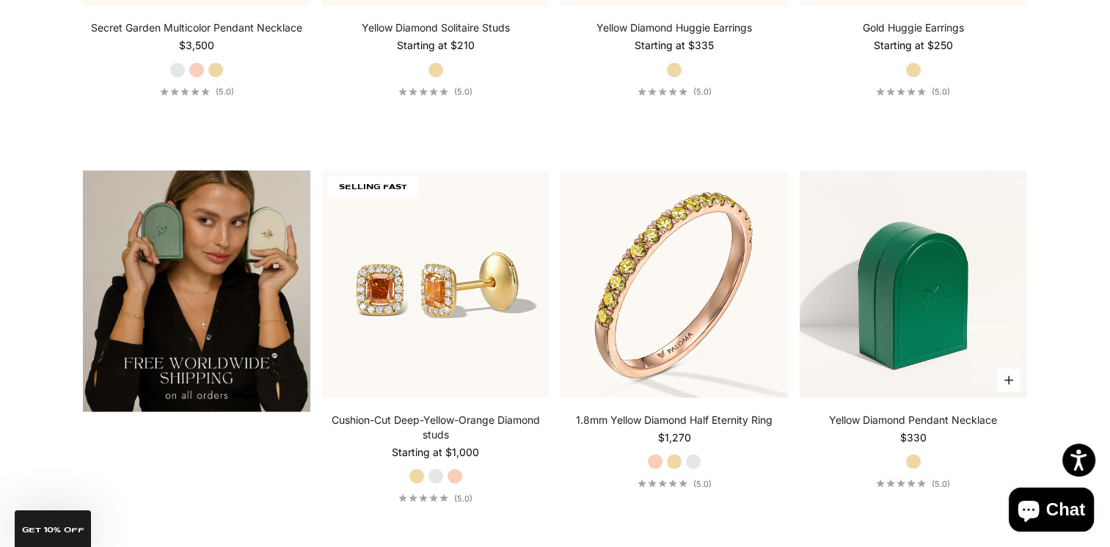
click at [887, 336] on img at bounding box center [913, 283] width 227 height 227
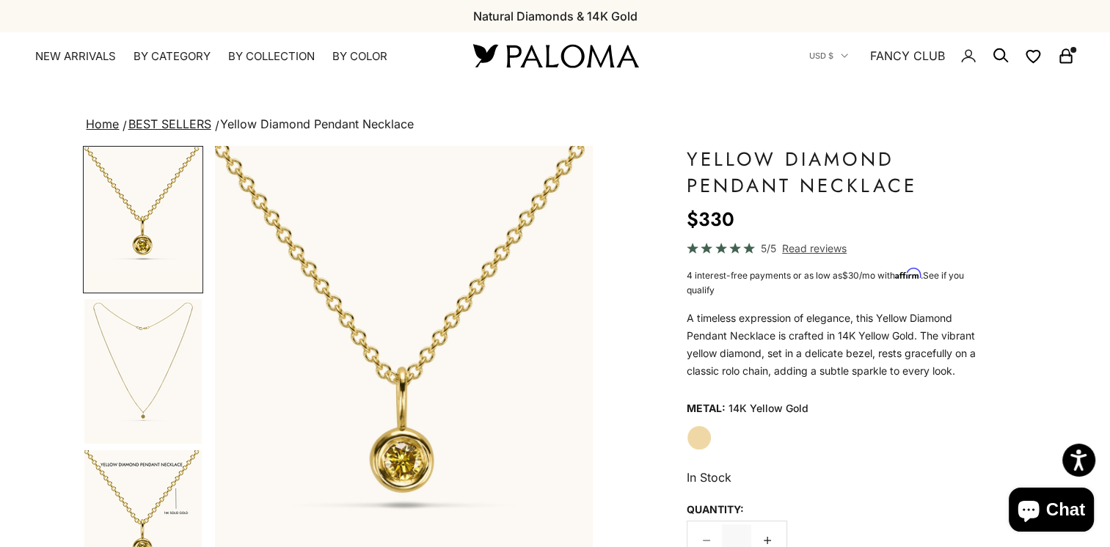
click at [149, 380] on img "Go to item 2" at bounding box center [142, 371] width 117 height 145
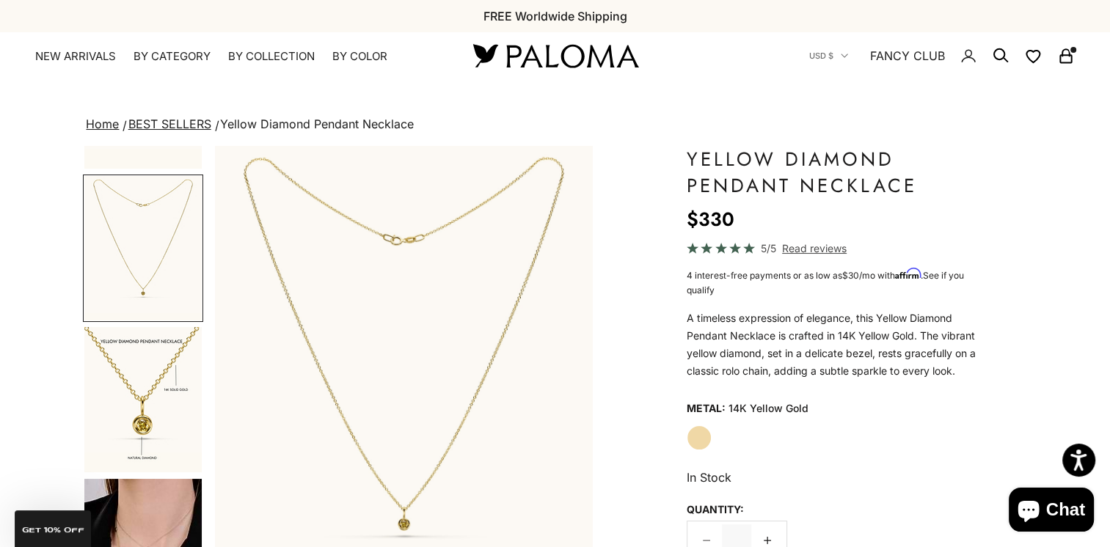
scroll to position [147, 0]
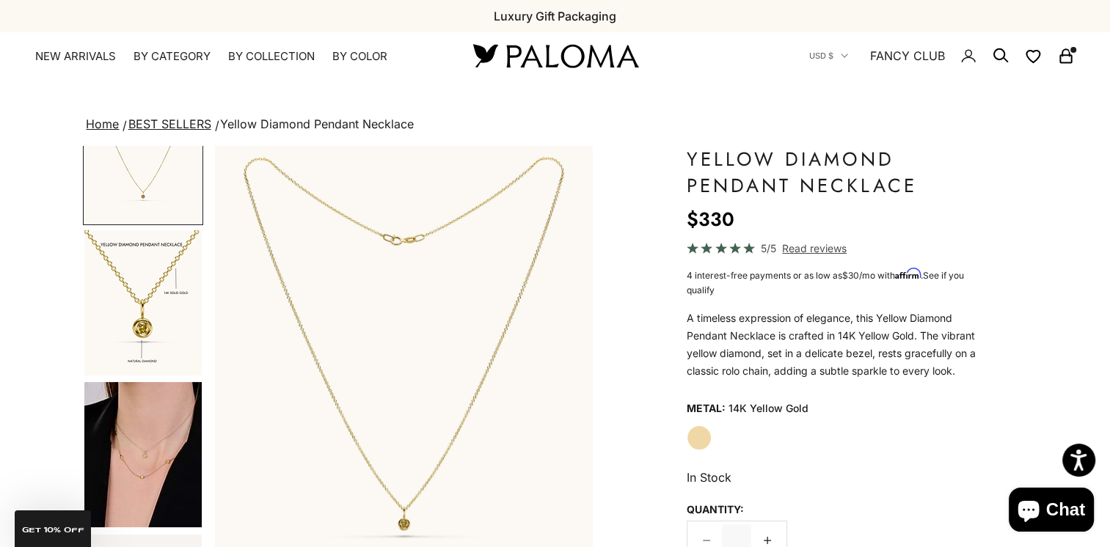
click at [146, 444] on img "Go to item 4" at bounding box center [142, 454] width 117 height 145
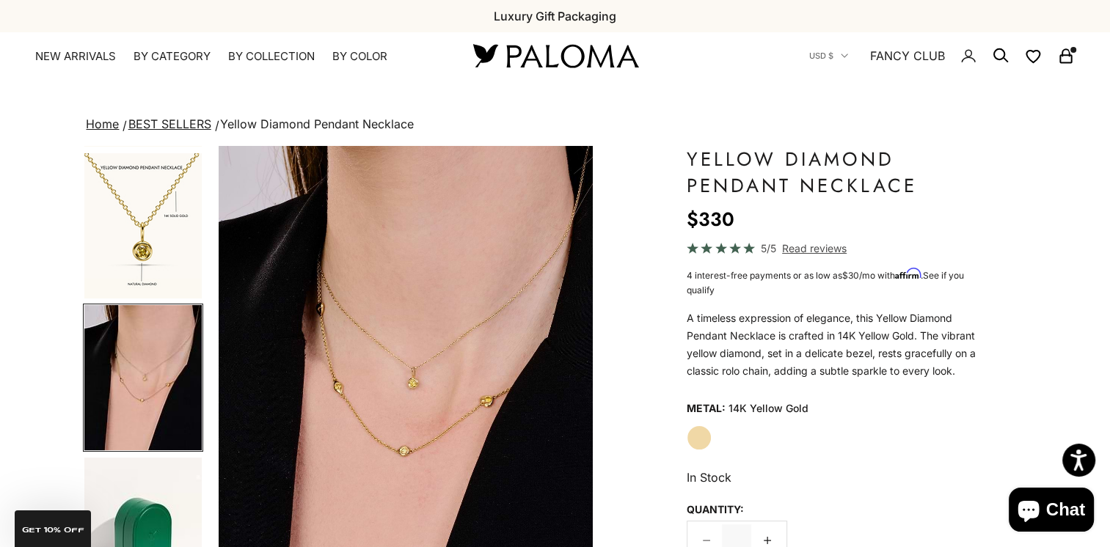
scroll to position [0, 1186]
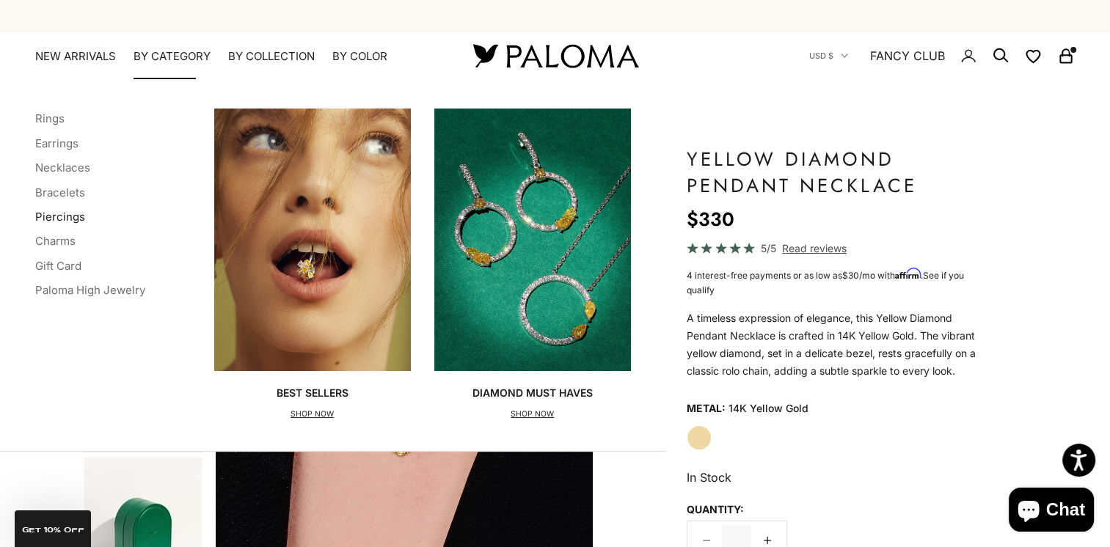
click at [55, 215] on link "Piercings" at bounding box center [60, 217] width 50 height 14
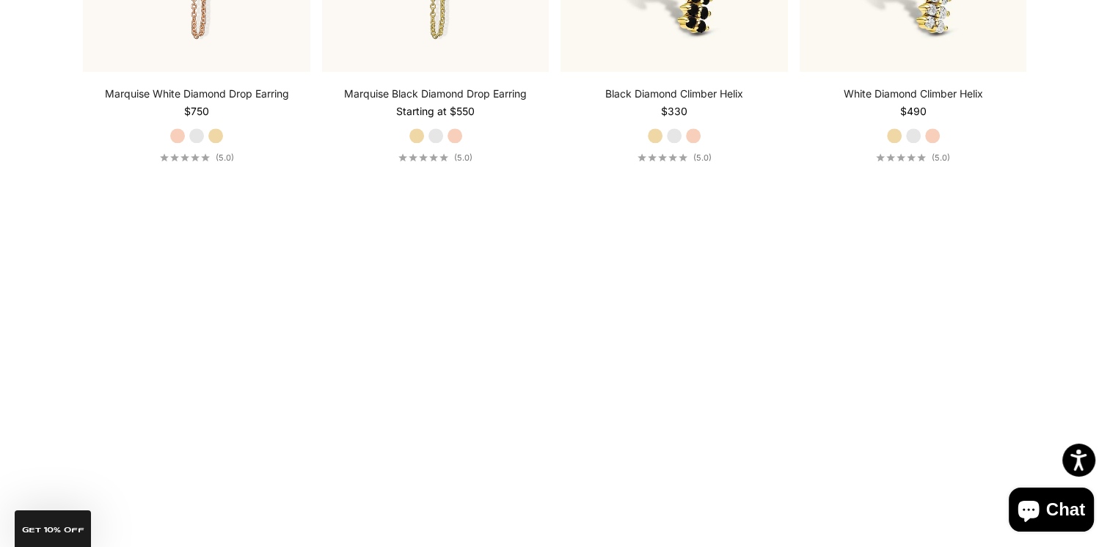
scroll to position [1908, 0]
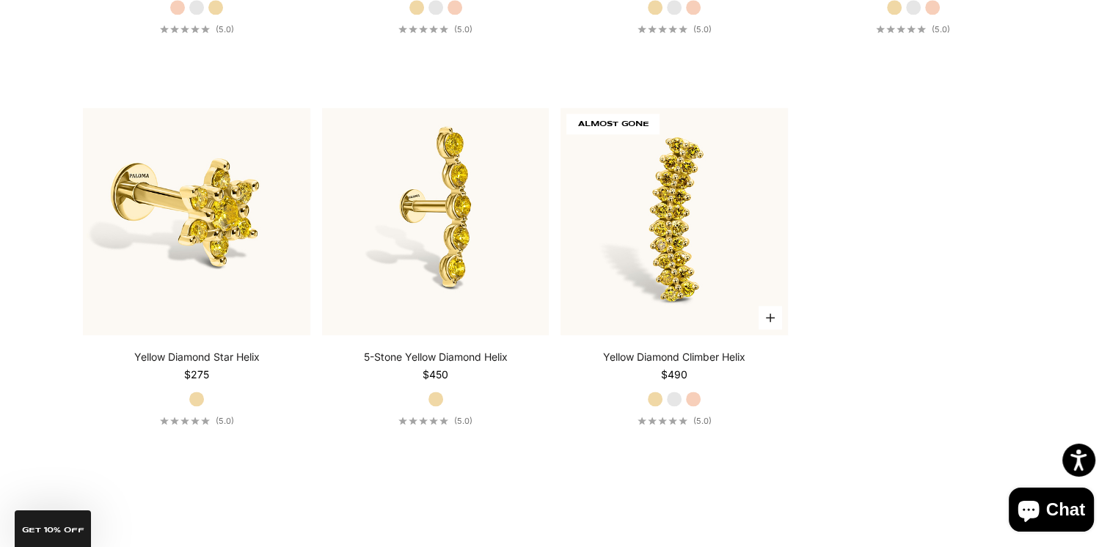
click at [629, 241] on img at bounding box center [674, 221] width 227 height 227
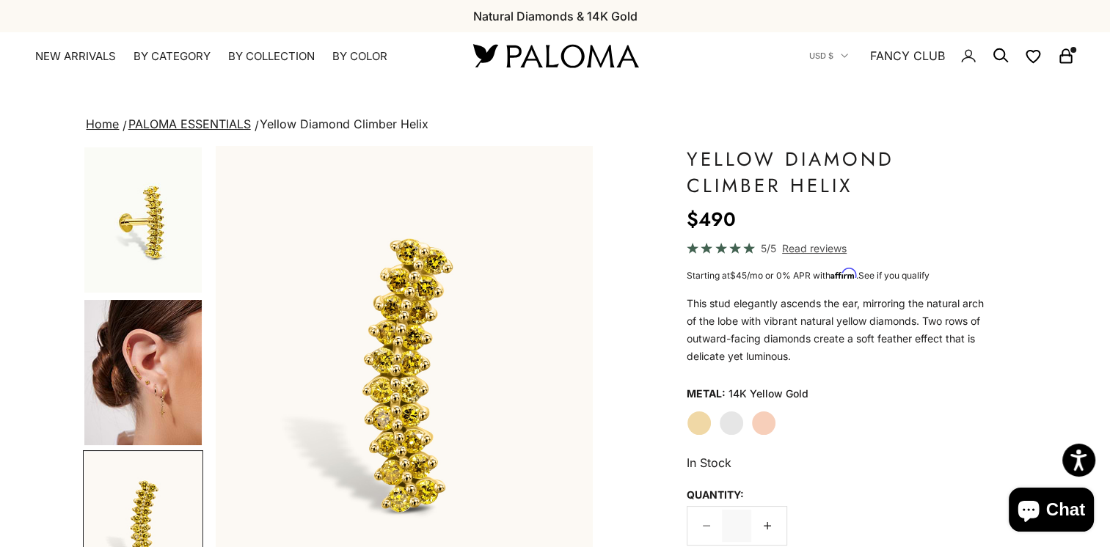
click at [126, 380] on img "Go to item 4" at bounding box center [142, 372] width 117 height 145
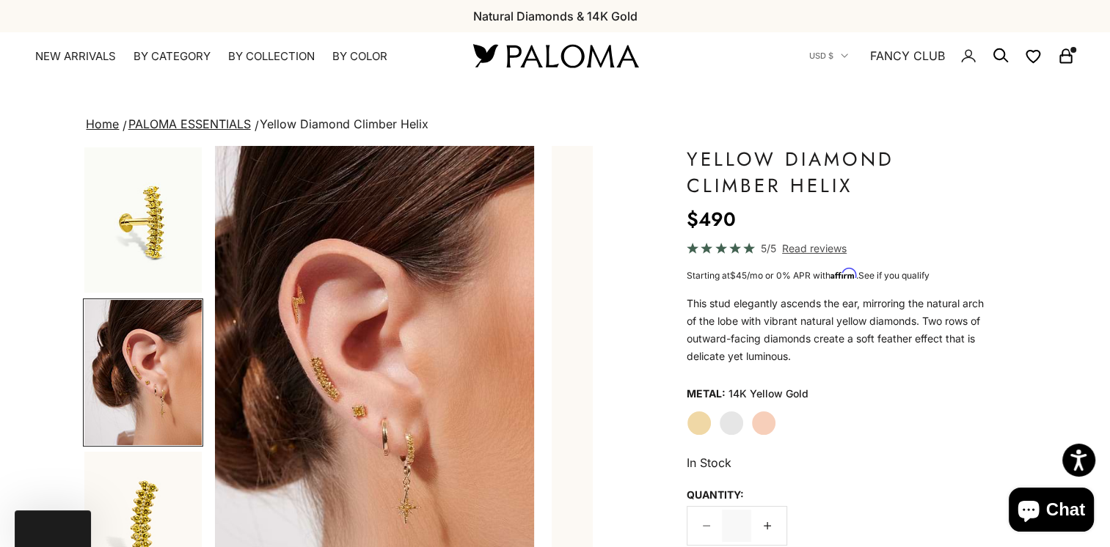
scroll to position [0, 396]
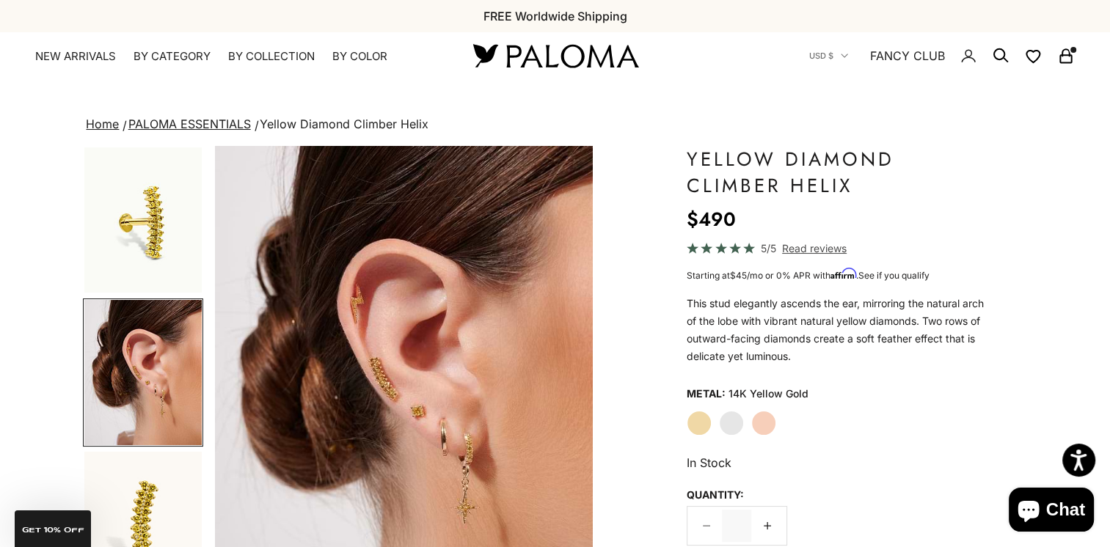
click at [142, 393] on img "Go to item 4" at bounding box center [142, 372] width 117 height 145
click at [127, 257] on img "Go to item 1" at bounding box center [142, 220] width 117 height 145
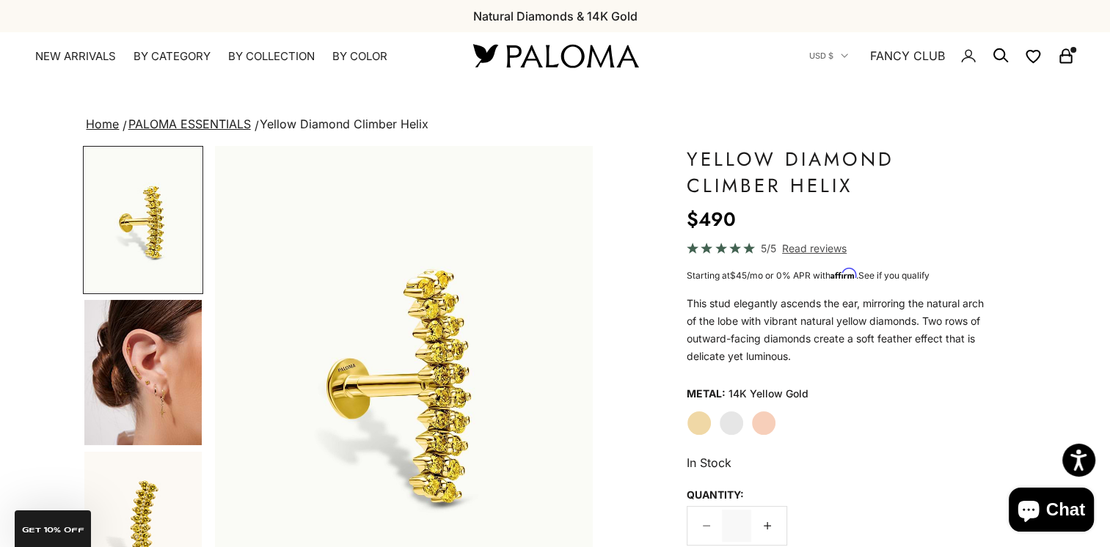
scroll to position [220, 0]
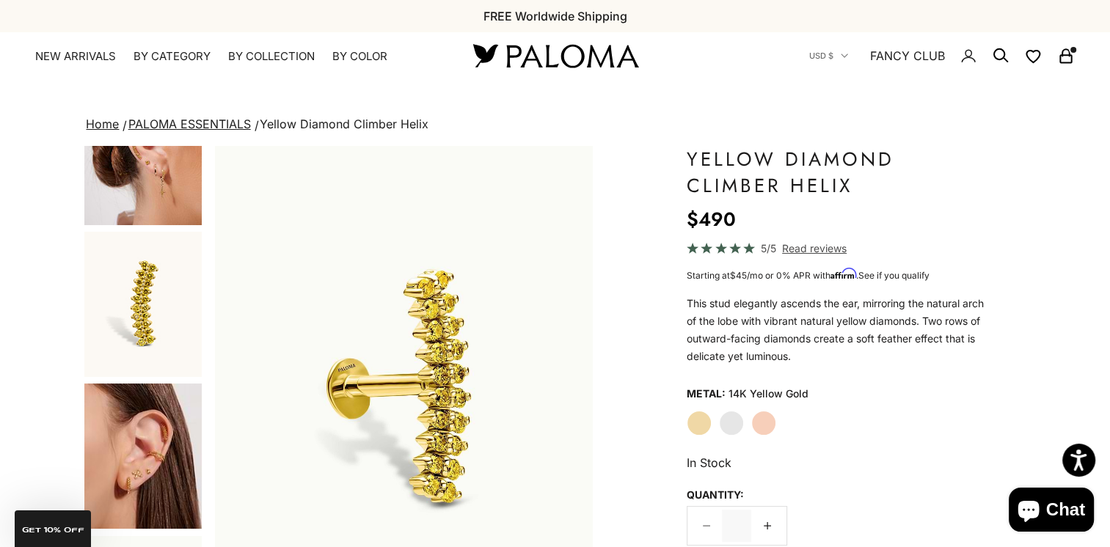
click at [159, 451] on img "Go to item 8" at bounding box center [142, 456] width 117 height 145
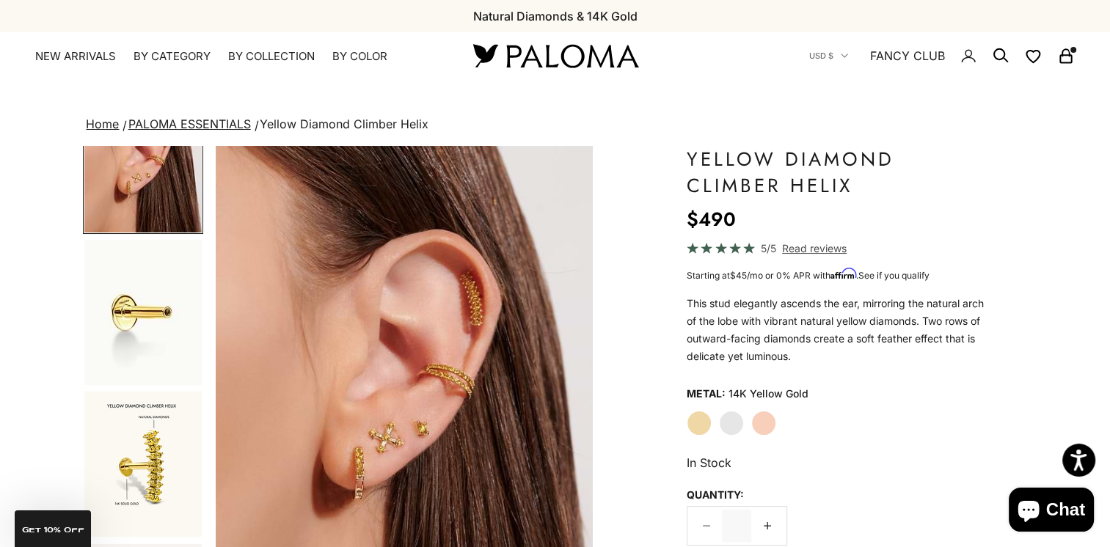
scroll to position [519, 0]
click at [153, 463] on img "Go to item 10" at bounding box center [142, 462] width 117 height 145
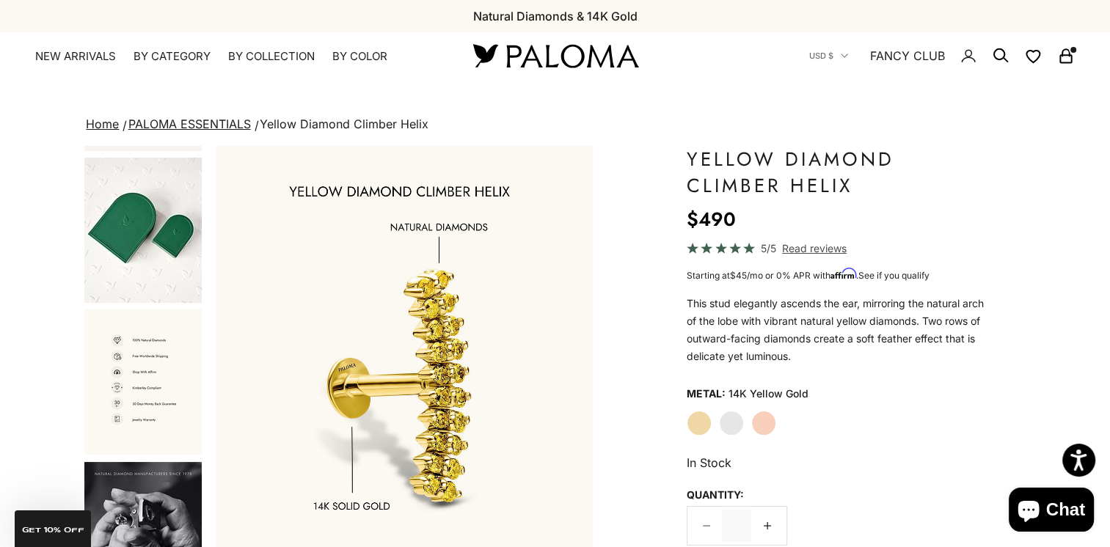
scroll to position [1062, 0]
